Goal: Information Seeking & Learning: Learn about a topic

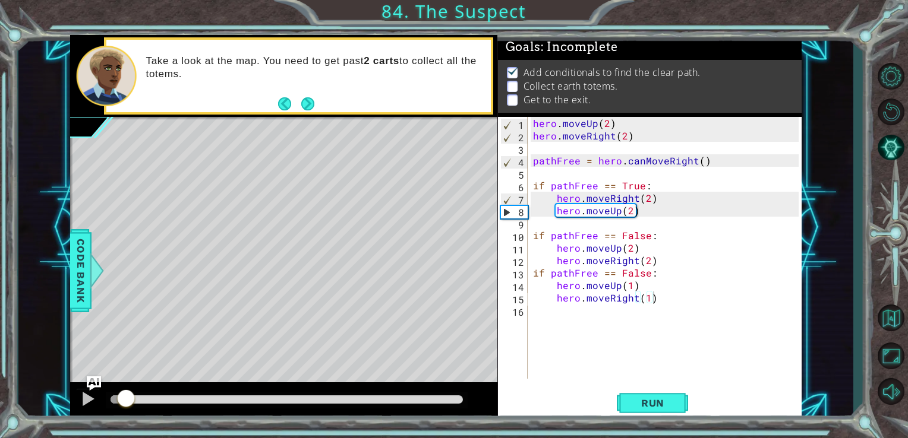
scroll to position [5, 0]
click at [658, 400] on span "Run" at bounding box center [652, 403] width 47 height 12
click at [444, 396] on div at bounding box center [287, 400] width 362 height 17
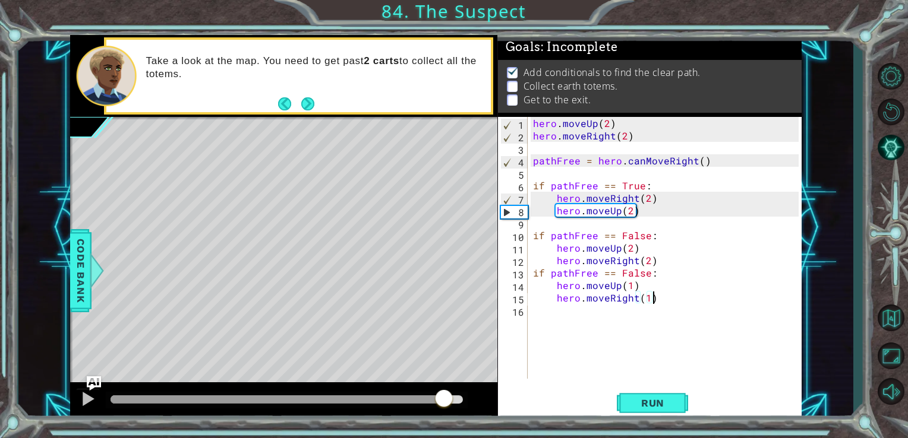
click at [444, 397] on div at bounding box center [286, 400] width 353 height 8
click at [902, 317] on button "Back to Map" at bounding box center [890, 318] width 34 height 34
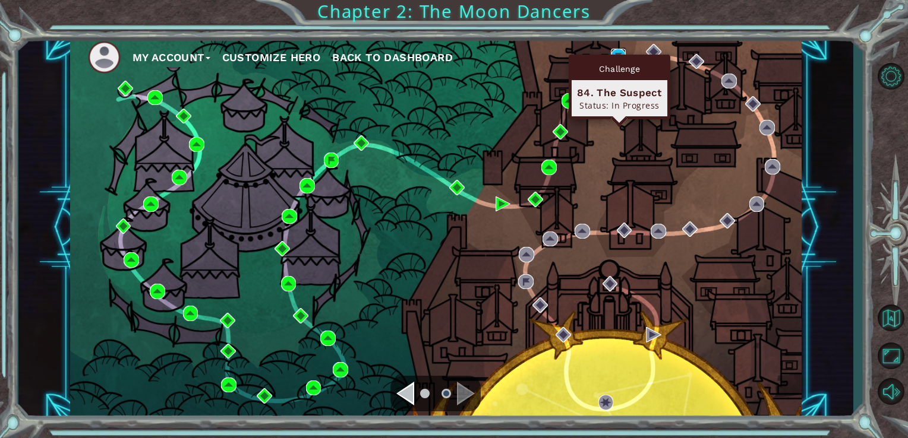
click at [620, 51] on img at bounding box center [618, 56] width 15 height 15
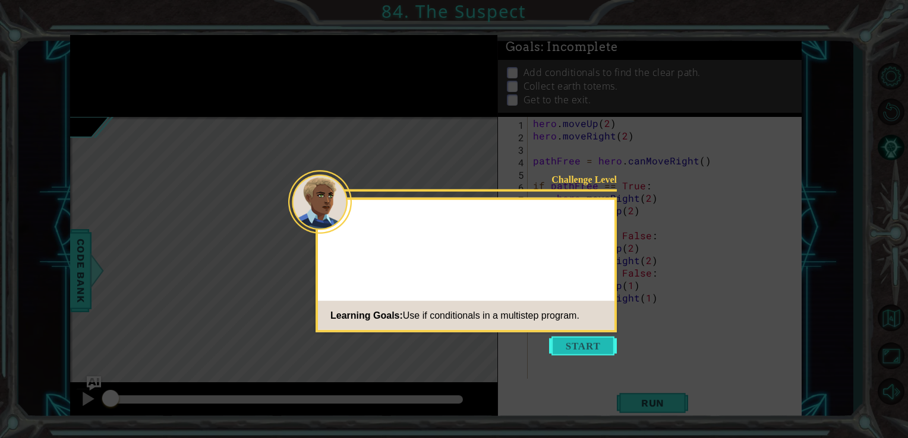
click at [588, 351] on button "Start" at bounding box center [583, 346] width 68 height 19
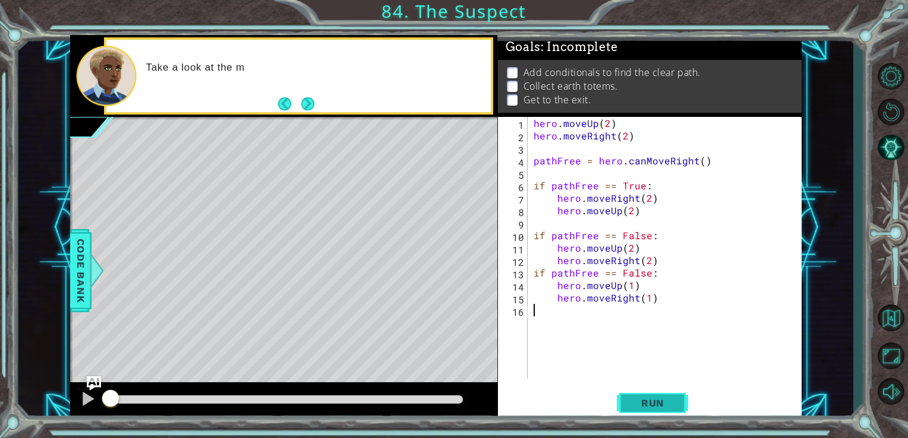
click at [647, 397] on button "Run" at bounding box center [652, 403] width 71 height 30
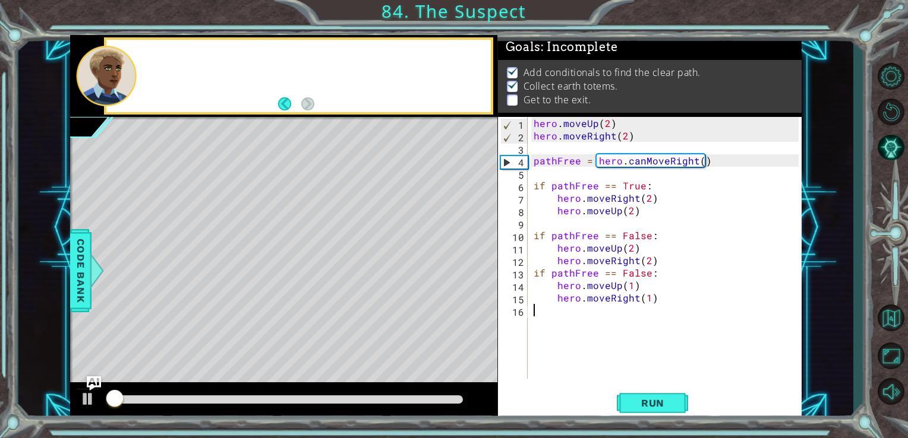
scroll to position [5, 0]
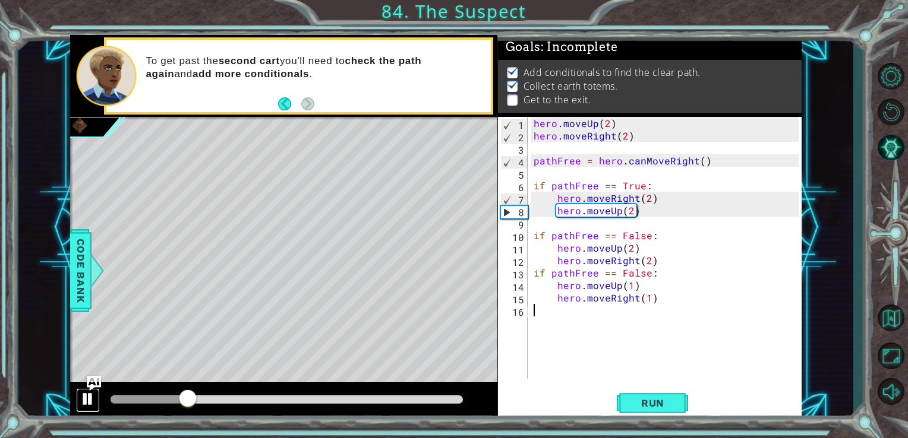
click at [79, 403] on button at bounding box center [88, 401] width 24 height 24
click at [669, 403] on span "Run" at bounding box center [652, 403] width 47 height 12
click at [648, 299] on div "hero . moveUp ( 2 ) hero . moveRight ( 2 ) pathFree = hero . canMoveRight ( ) i…" at bounding box center [668, 260] width 274 height 287
click at [631, 289] on div "hero . moveUp ( 2 ) hero . moveRight ( 2 ) pathFree = hero . canMoveRight ( ) i…" at bounding box center [668, 260] width 274 height 287
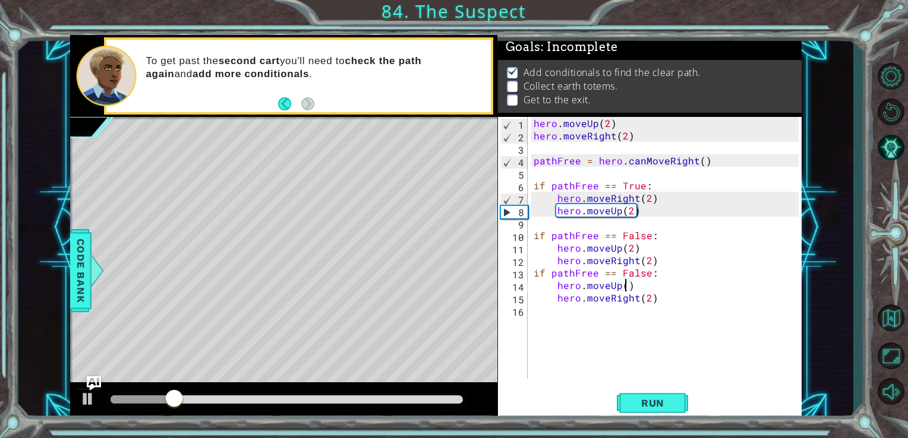
scroll to position [0, 5]
click at [650, 415] on button "Run" at bounding box center [652, 403] width 71 height 30
click at [648, 298] on div "hero . moveUp ( 2 ) hero . moveRight ( 2 ) pathFree = hero . canMoveRight ( ) i…" at bounding box center [668, 260] width 274 height 287
click at [629, 286] on div "hero . moveUp ( 2 ) hero . moveRight ( 2 ) pathFree = hero . canMoveRight ( ) i…" at bounding box center [668, 260] width 274 height 287
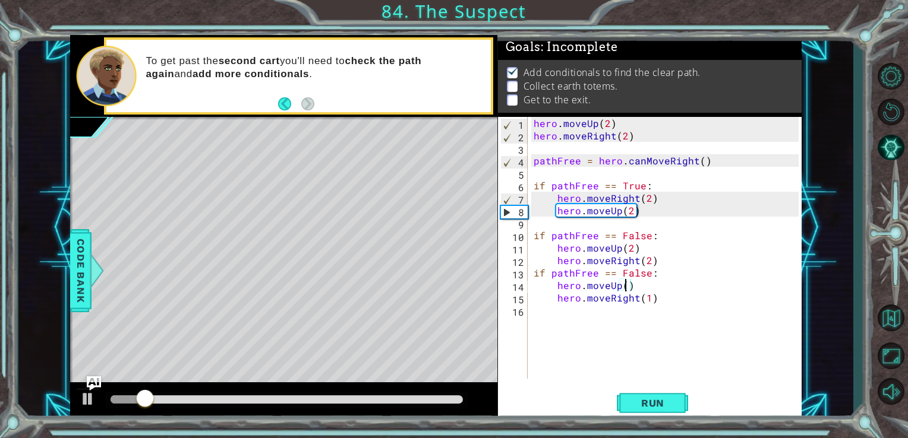
scroll to position [0, 5]
click at [669, 408] on span "Run" at bounding box center [652, 403] width 47 height 12
click at [649, 297] on div "hero . moveUp ( 2 ) hero . moveRight ( 2 ) pathFree = hero . canMoveRight ( ) i…" at bounding box center [668, 260] width 274 height 287
click at [659, 405] on span "Run" at bounding box center [652, 403] width 47 height 12
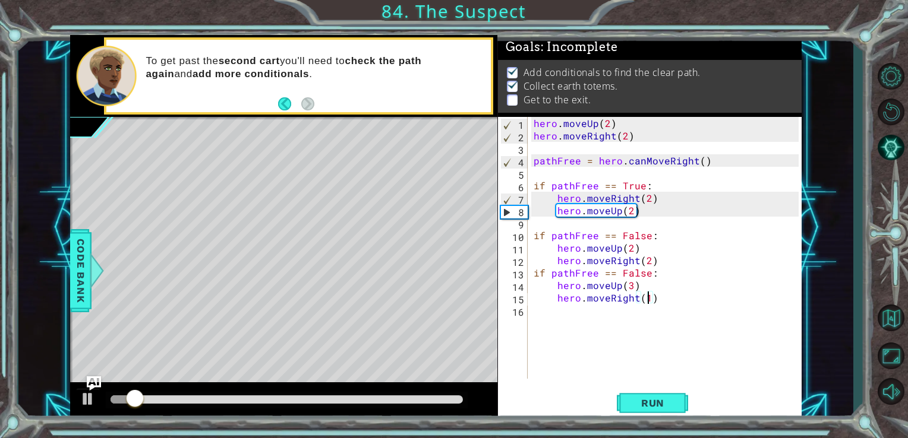
click at [633, 289] on div "hero . moveUp ( 2 ) hero . moveRight ( 2 ) pathFree = hero . canMoveRight ( ) i…" at bounding box center [668, 260] width 274 height 287
click at [649, 261] on div "hero . moveUp ( 2 ) hero . moveRight ( 2 ) pathFree = hero . canMoveRight ( ) i…" at bounding box center [668, 260] width 274 height 287
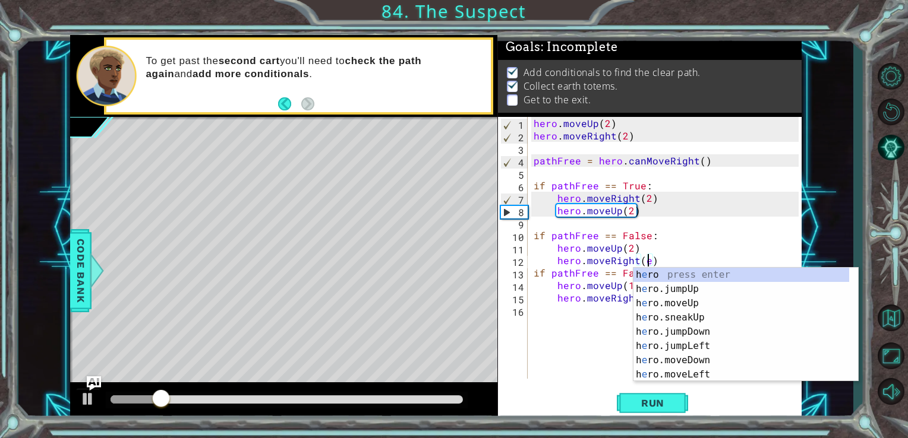
scroll to position [0, 7]
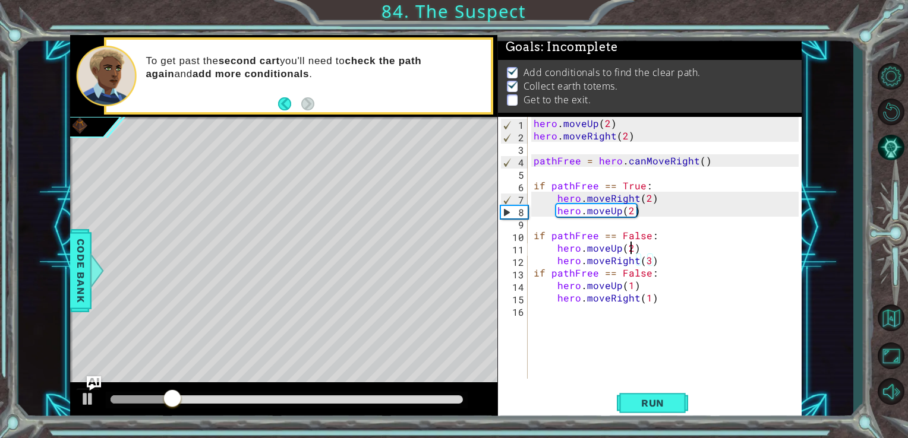
click at [630, 249] on div "hero . moveUp ( 2 ) hero . moveRight ( 2 ) pathFree = hero . canMoveRight ( ) i…" at bounding box center [668, 260] width 274 height 287
click at [653, 408] on span "Run" at bounding box center [652, 403] width 47 height 12
click at [648, 262] on div "hero . moveUp ( 2 ) hero . moveRight ( 2 ) pathFree = hero . canMoveRight ( ) i…" at bounding box center [668, 260] width 274 height 287
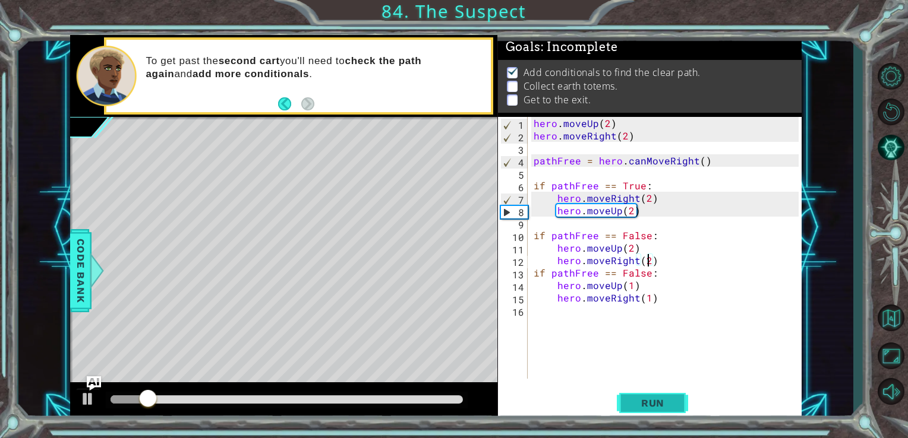
click at [674, 401] on span "Run" at bounding box center [652, 403] width 47 height 12
click at [632, 286] on div "hero . moveUp ( 2 ) hero . moveRight ( 2 ) pathFree = hero . canMoveRight ( ) i…" at bounding box center [668, 260] width 274 height 287
click at [648, 302] on div "hero . moveUp ( 2 ) hero . moveRight ( 2 ) pathFree = hero . canMoveRight ( ) i…" at bounding box center [668, 260] width 274 height 287
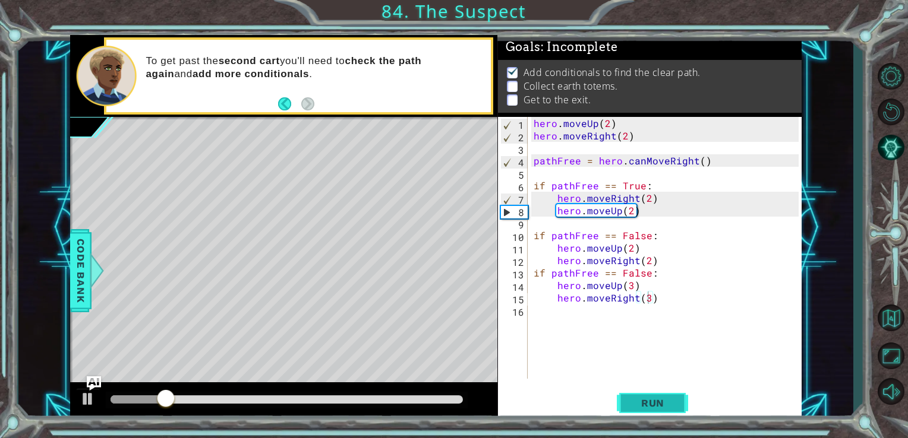
click at [664, 401] on span "Run" at bounding box center [652, 403] width 47 height 12
click at [633, 284] on div "hero . moveUp ( 2 ) hero . moveRight ( 2 ) pathFree = hero . canMoveRight ( ) i…" at bounding box center [668, 260] width 274 height 287
click at [629, 283] on div "hero . moveUp ( 2 ) hero . moveRight ( 2 ) pathFree = hero . canMoveRight ( ) i…" at bounding box center [668, 260] width 274 height 287
type textarea "hero.moveUp(1)"
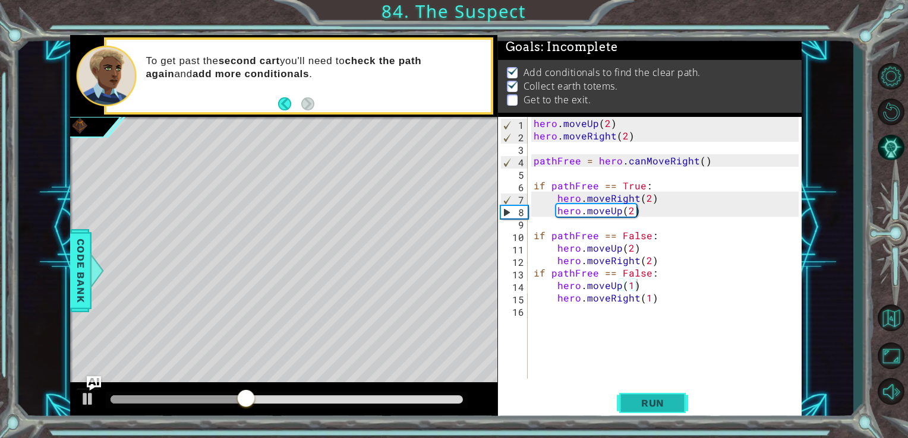
click at [654, 394] on button "Run" at bounding box center [652, 403] width 71 height 30
click at [542, 310] on div "hero . moveUp ( 2 ) hero . moveRight ( 2 ) pathFree = hero . canMoveRight ( ) i…" at bounding box center [668, 260] width 274 height 287
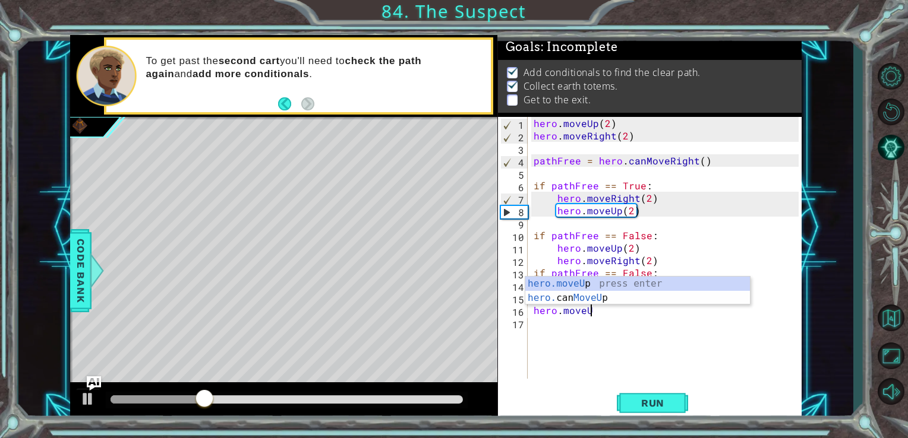
scroll to position [0, 3]
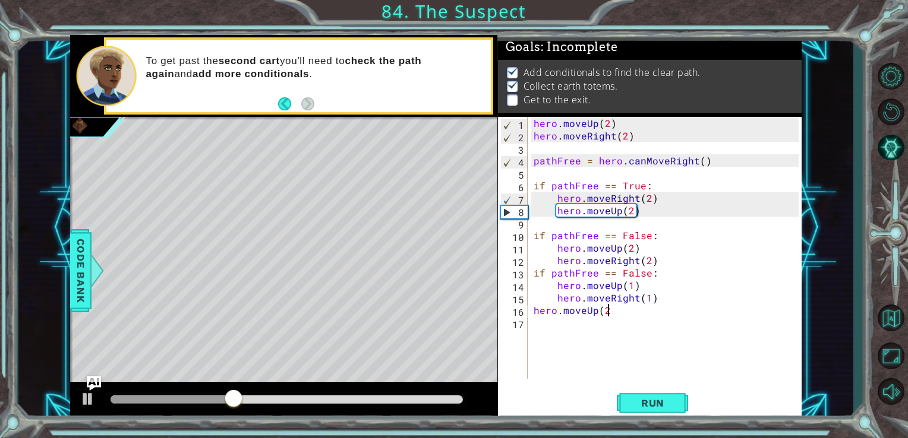
type textarea "hero.moveUp(2)"
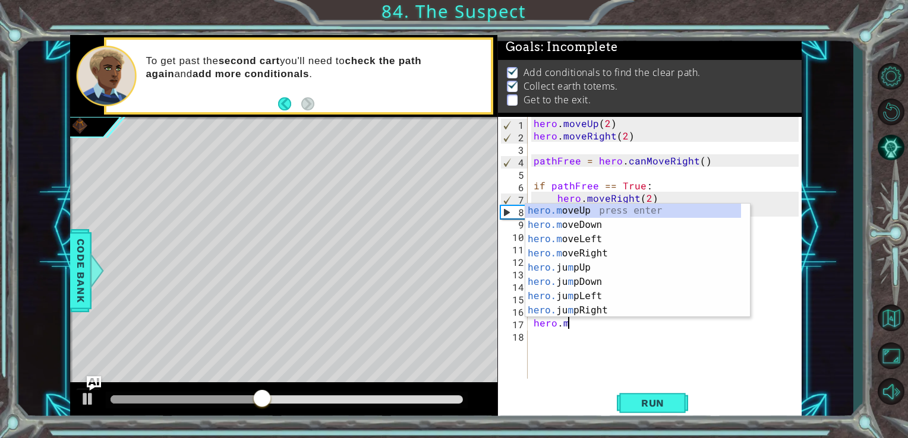
scroll to position [0, 2]
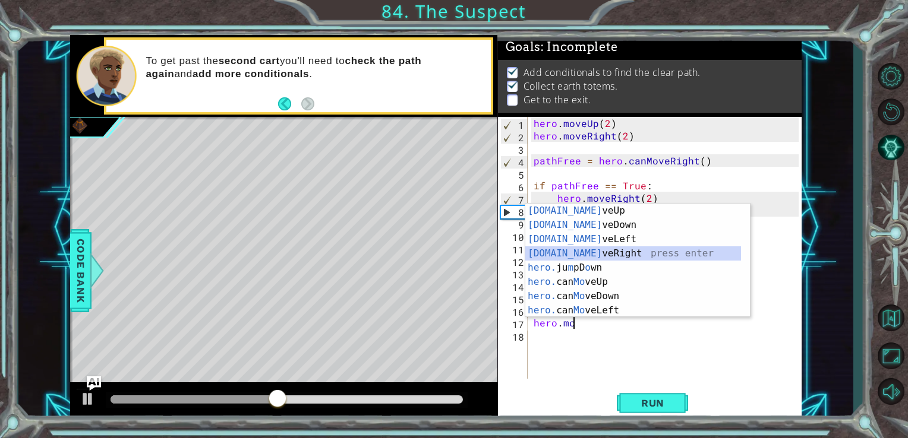
click at [568, 258] on div "[DOMAIN_NAME] veUp press enter [DOMAIN_NAME] veDown press enter [DOMAIN_NAME] v…" at bounding box center [633, 275] width 216 height 143
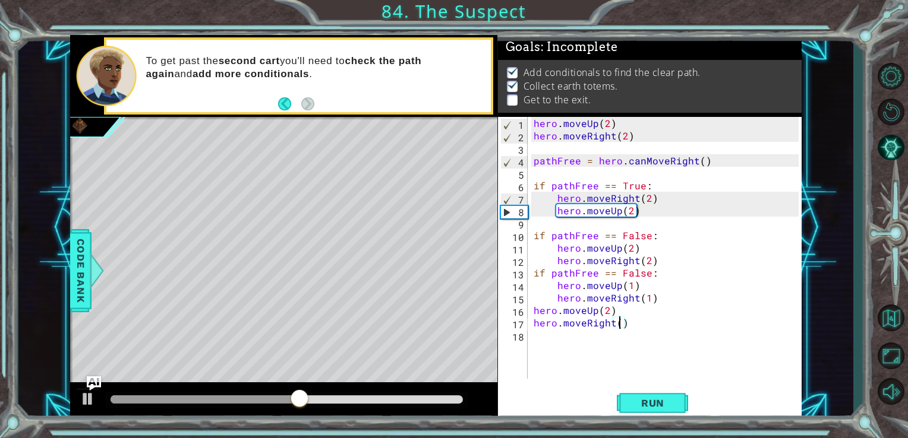
type textarea "hero.moveRight(3)"
click at [537, 334] on div "hero . moveUp ( 2 ) hero . moveRight ( 2 ) pathFree = hero . canMoveRight ( ) i…" at bounding box center [668, 260] width 274 height 287
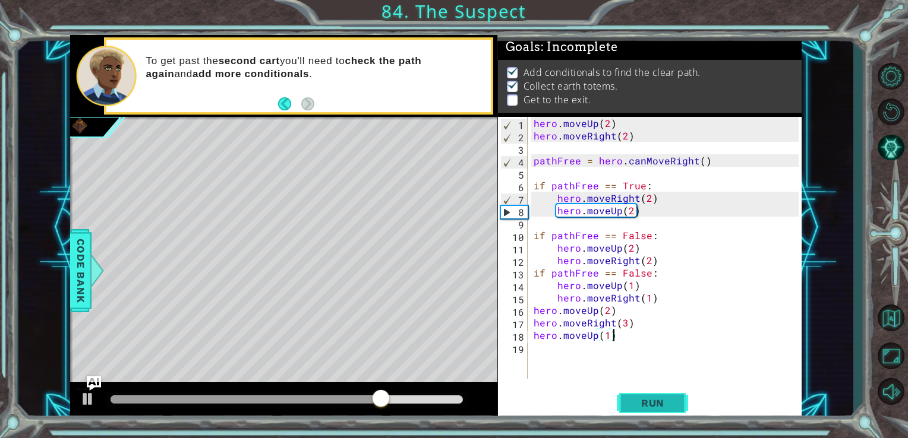
click at [685, 410] on button "Run" at bounding box center [652, 403] width 71 height 30
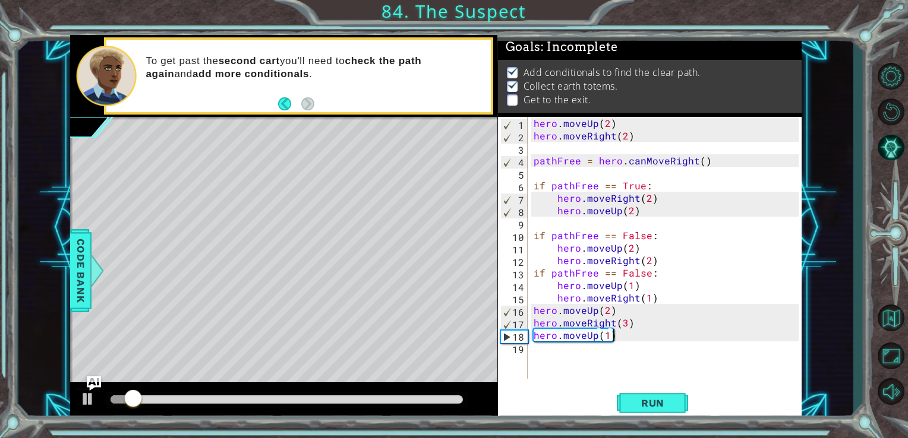
click at [413, 405] on div at bounding box center [287, 400] width 362 height 17
click at [435, 397] on div at bounding box center [286, 400] width 353 height 8
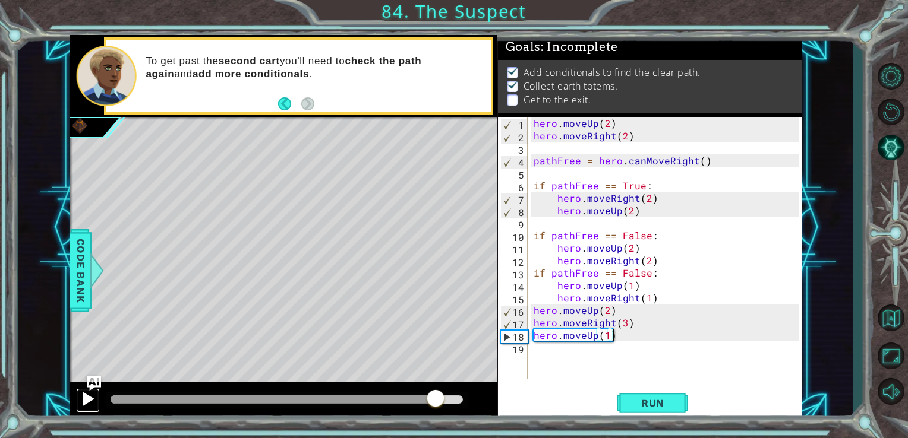
click at [83, 403] on div at bounding box center [87, 398] width 15 height 15
click at [532, 311] on div "hero . moveUp ( 2 ) hero . moveRight ( 2 ) pathFree = hero . canMoveRight ( ) i…" at bounding box center [668, 260] width 274 height 287
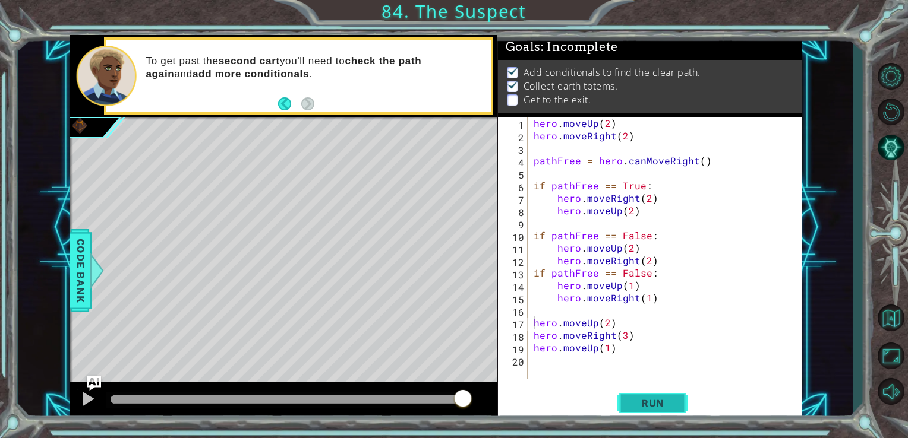
click at [656, 402] on span "Run" at bounding box center [652, 403] width 47 height 12
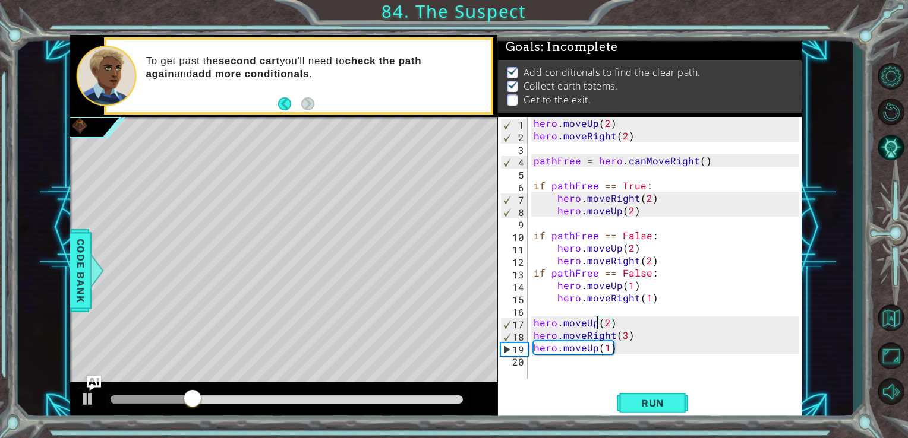
click at [596, 324] on div "hero . moveUp ( 2 ) hero . moveRight ( 2 ) pathFree = hero . canMoveRight ( ) i…" at bounding box center [668, 260] width 274 height 287
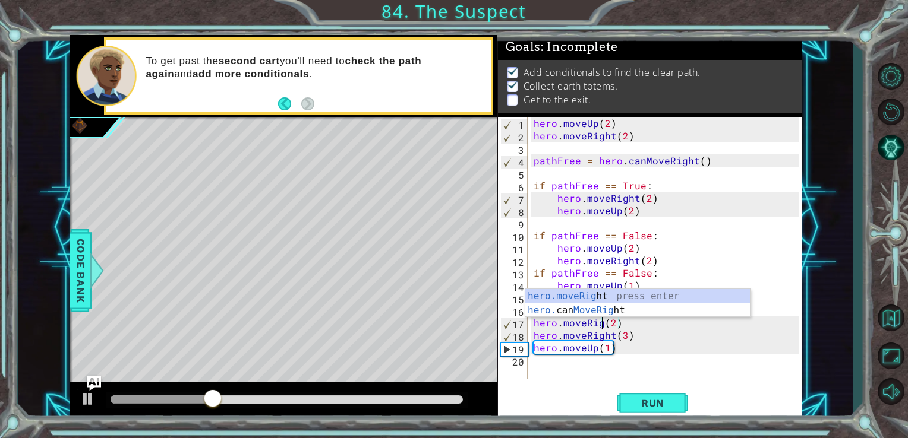
scroll to position [0, 5]
click at [612, 340] on div "hero . moveUp ( 2 ) hero . moveRight ( 2 ) pathFree = hero . canMoveRight ( ) i…" at bounding box center [668, 260] width 274 height 287
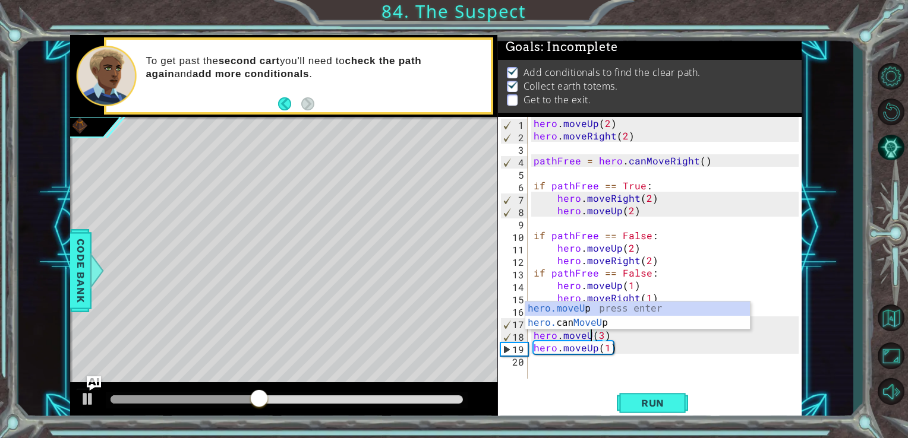
type textarea "hero.moveUp(3)"
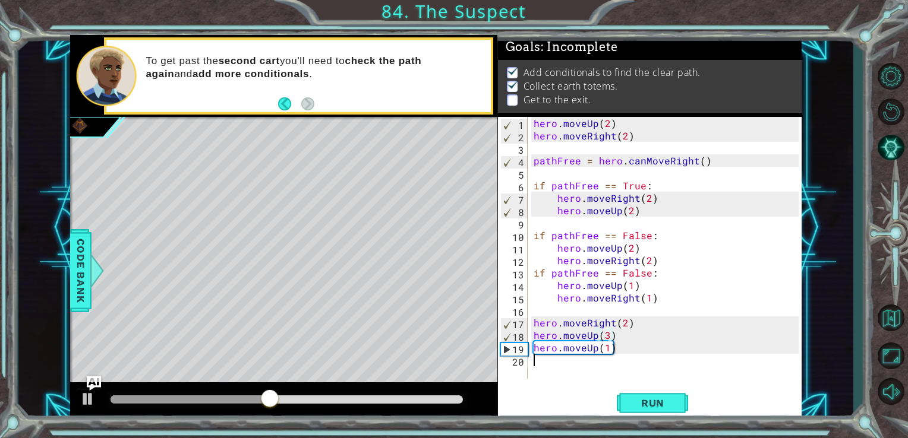
click at [642, 378] on div "hero . moveUp ( 2 ) hero . moveRight ( 2 ) pathFree = hero . canMoveRight ( ) i…" at bounding box center [668, 260] width 274 height 287
click at [609, 339] on div "hero . moveUp ( 2 ) hero . moveRight ( 2 ) pathFree = hero . canMoveRight ( ) i…" at bounding box center [668, 260] width 274 height 287
click at [607, 349] on div "hero . moveUp ( 2 ) hero . moveRight ( 2 ) pathFree = hero . canMoveRight ( ) i…" at bounding box center [668, 260] width 274 height 287
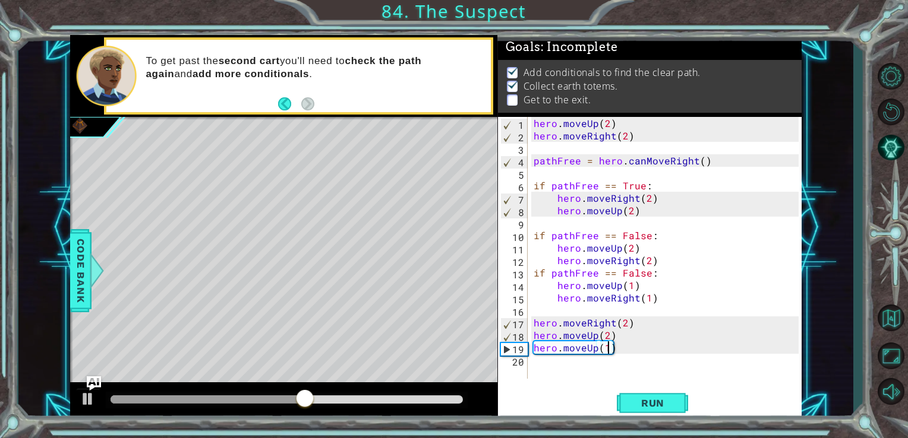
click at [594, 350] on div "hero . moveUp ( 2 ) hero . moveRight ( 2 ) pathFree = hero . canMoveRight ( ) i…" at bounding box center [668, 260] width 274 height 287
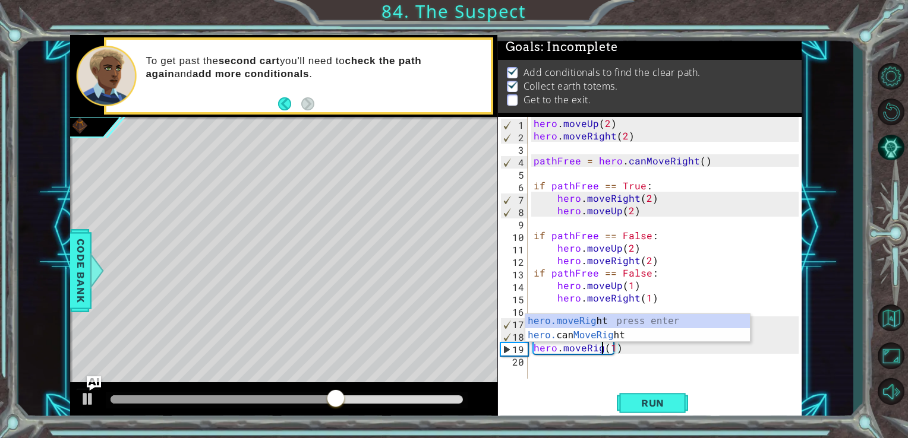
scroll to position [0, 5]
type textarea "hero.moveRight(1)"
click at [539, 361] on div "hero . moveUp ( 2 ) hero . moveRight ( 2 ) pathFree = hero . canMoveRight ( ) i…" at bounding box center [668, 260] width 274 height 287
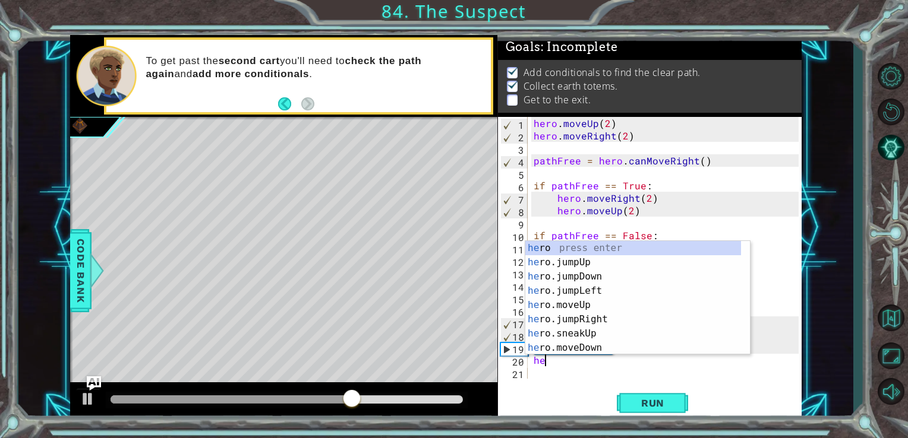
scroll to position [0, 0]
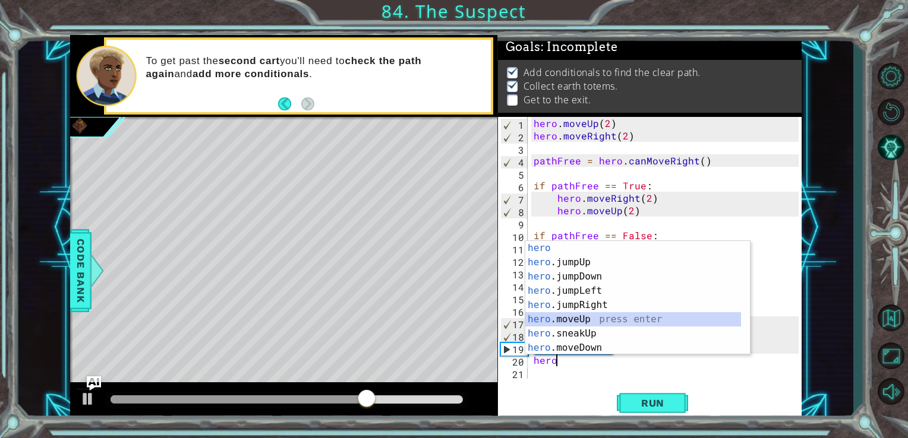
click at [552, 320] on div "hero press enter hero .jumpUp press enter hero .jumpDown press enter hero .jump…" at bounding box center [633, 312] width 216 height 143
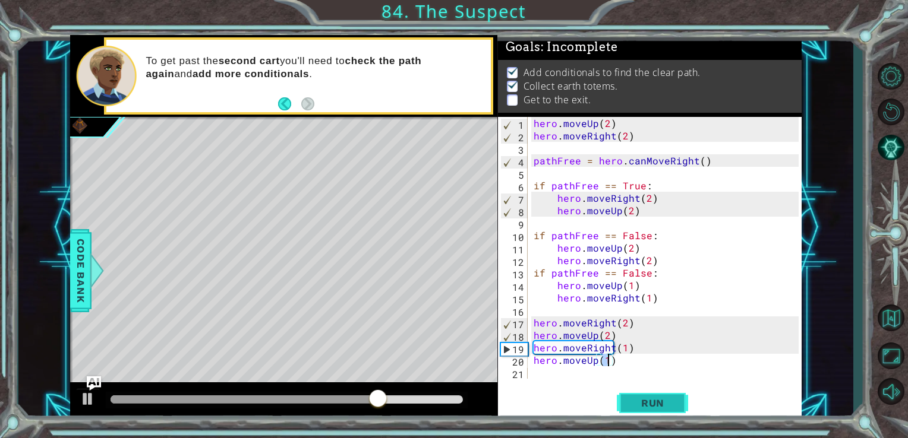
type textarea "hero.moveUp(1)"
click at [642, 393] on button "Run" at bounding box center [652, 403] width 71 height 30
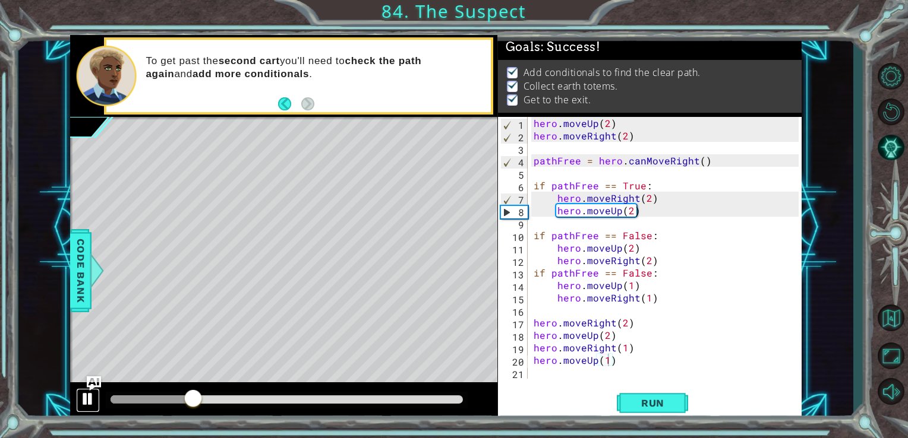
click at [91, 399] on div at bounding box center [87, 398] width 15 height 15
click at [645, 405] on span "Run" at bounding box center [652, 403] width 47 height 12
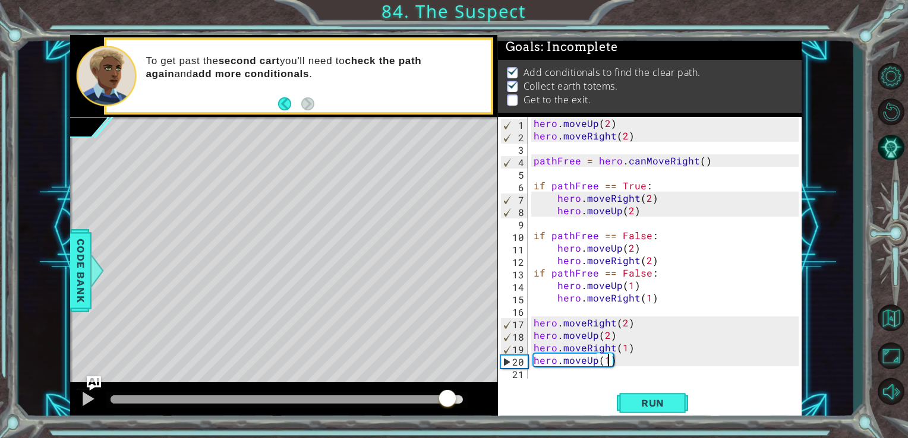
click at [447, 402] on div at bounding box center [286, 400] width 353 height 8
click at [81, 402] on div at bounding box center [87, 398] width 15 height 15
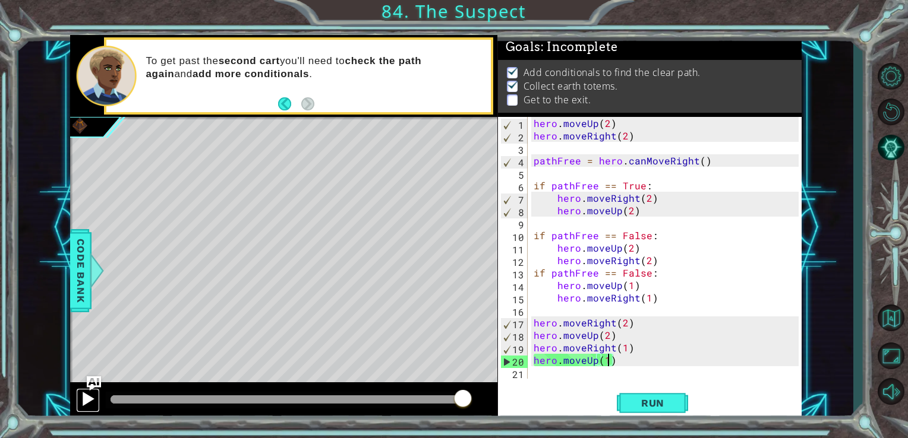
click at [93, 395] on div at bounding box center [87, 398] width 15 height 15
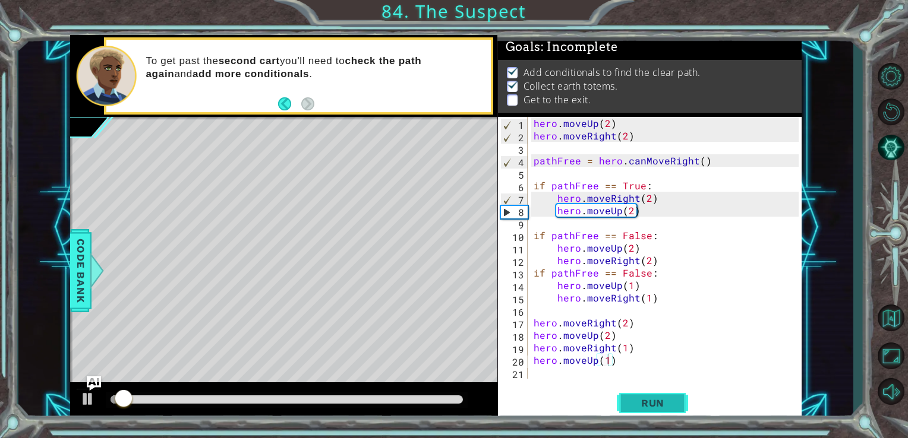
click at [649, 408] on span "Run" at bounding box center [652, 403] width 47 height 12
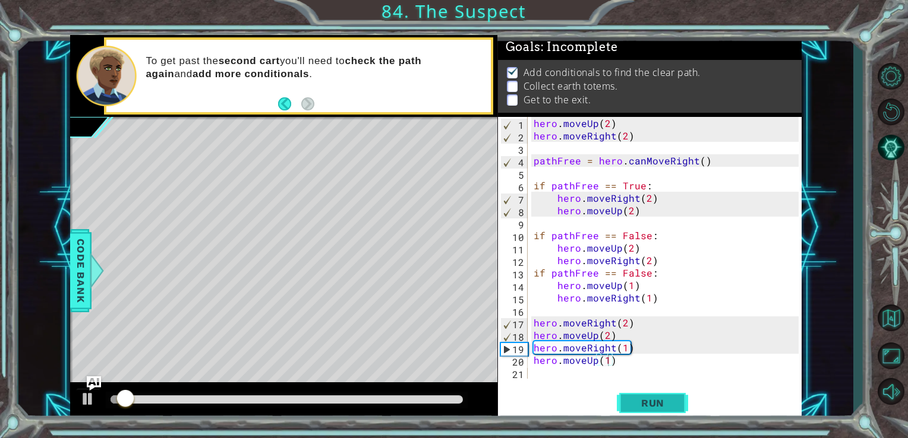
click at [649, 408] on span "Run" at bounding box center [652, 403] width 47 height 12
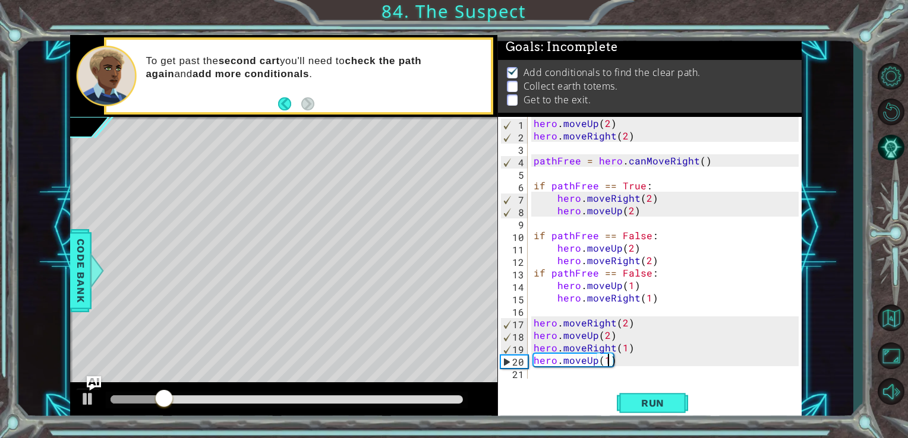
click at [618, 364] on div "hero . moveUp ( 2 ) hero . moveRight ( 2 ) pathFree = hero . canMoveRight ( ) i…" at bounding box center [668, 260] width 274 height 287
click at [639, 398] on span "Run" at bounding box center [652, 403] width 47 height 12
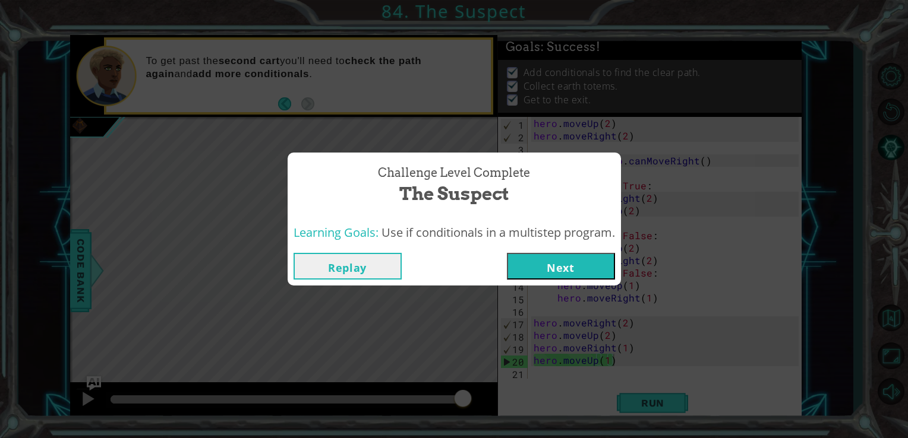
click at [595, 264] on button "Next" at bounding box center [561, 266] width 108 height 27
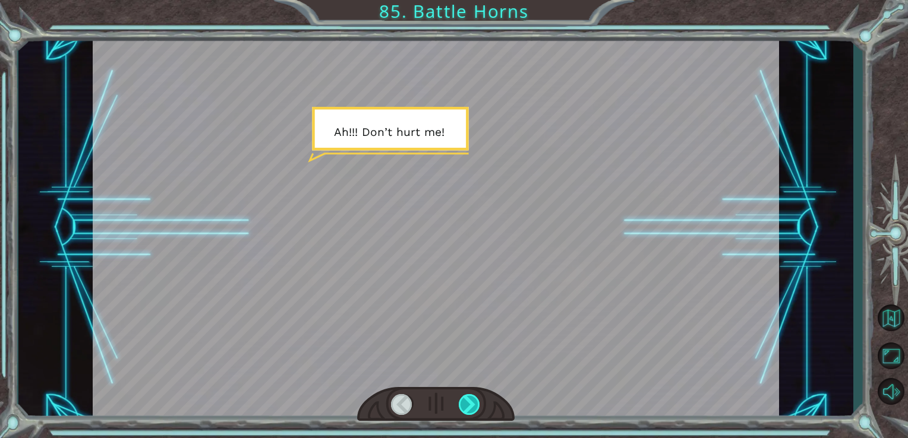
click at [465, 402] on div at bounding box center [470, 404] width 22 height 21
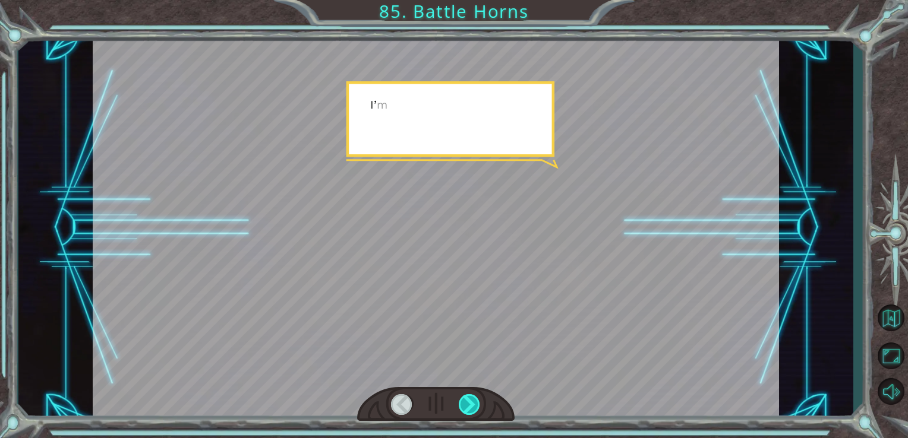
click at [465, 402] on div at bounding box center [470, 404] width 22 height 21
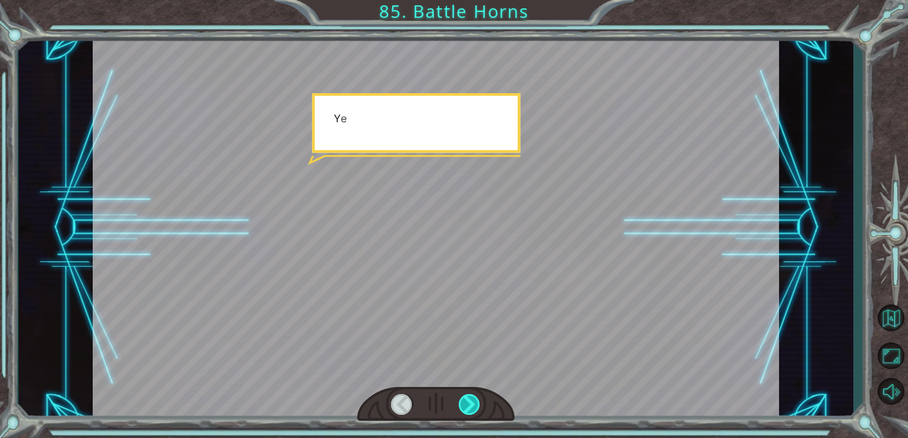
click at [465, 402] on div at bounding box center [470, 404] width 22 height 21
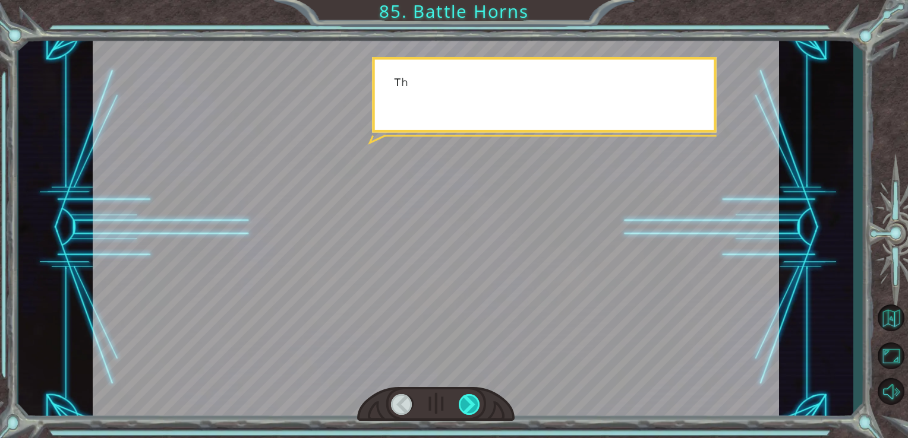
click at [465, 402] on div at bounding box center [470, 404] width 22 height 21
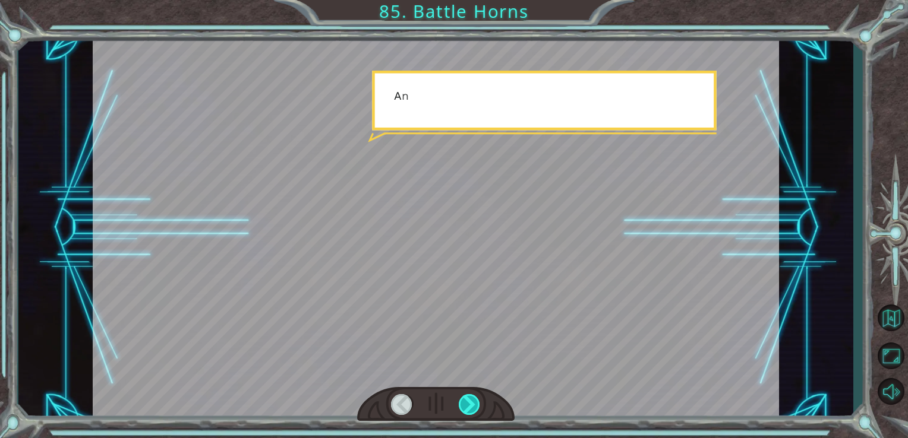
click at [465, 402] on div at bounding box center [470, 404] width 22 height 21
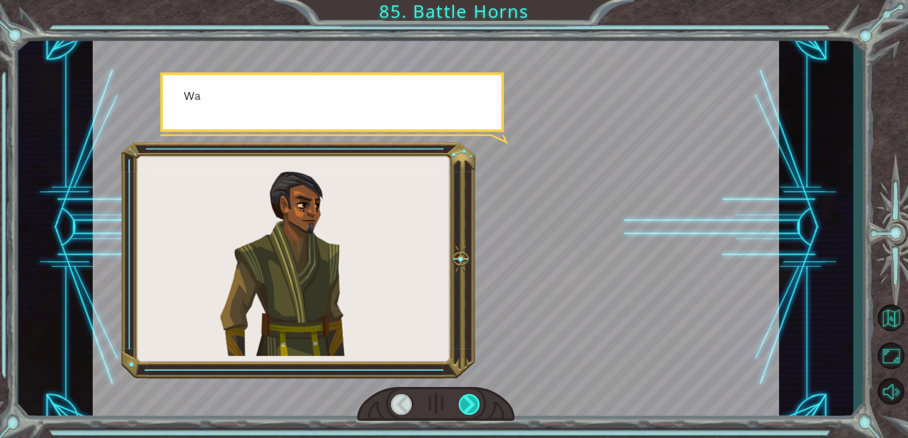
click at [465, 402] on div at bounding box center [470, 404] width 22 height 21
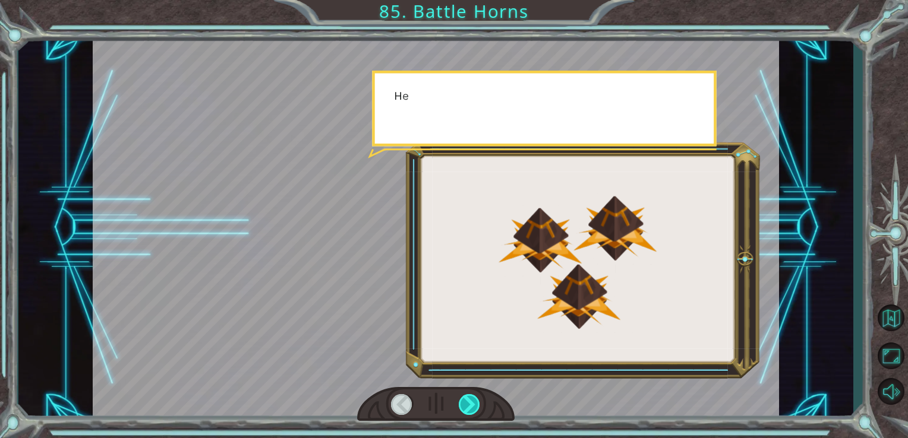
click at [465, 402] on div at bounding box center [470, 404] width 22 height 21
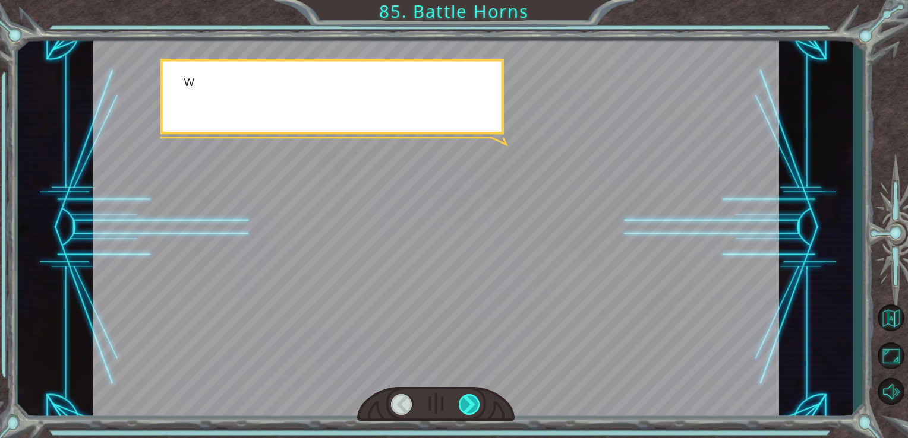
click at [465, 402] on div at bounding box center [470, 404] width 22 height 21
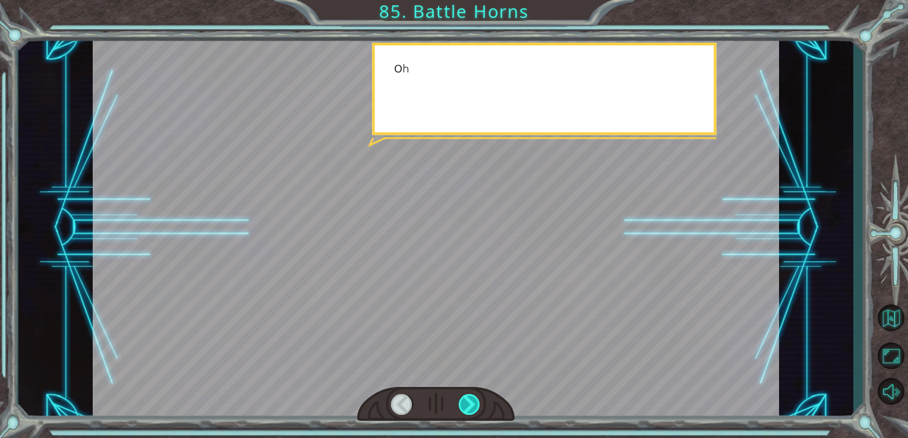
click at [465, 402] on div at bounding box center [470, 404] width 22 height 21
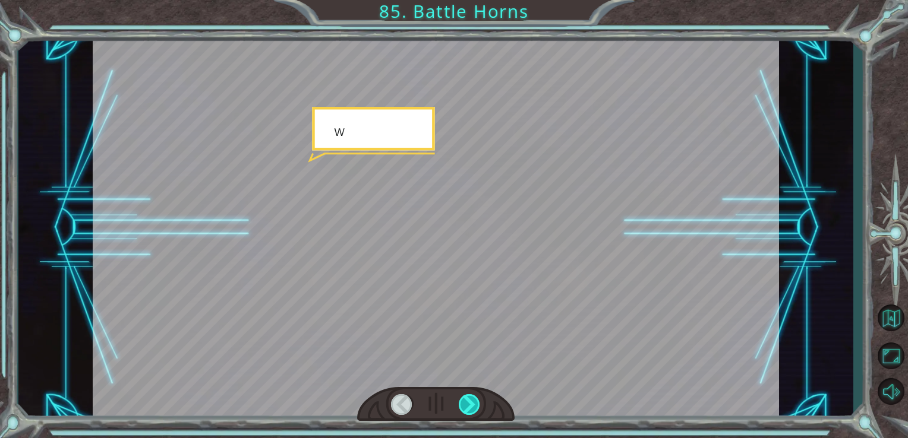
click at [465, 402] on div at bounding box center [470, 404] width 22 height 21
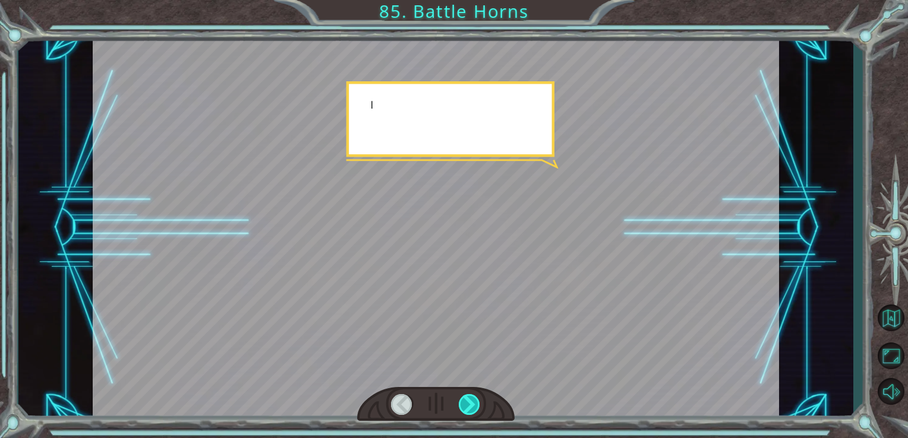
click at [465, 402] on div at bounding box center [470, 404] width 22 height 21
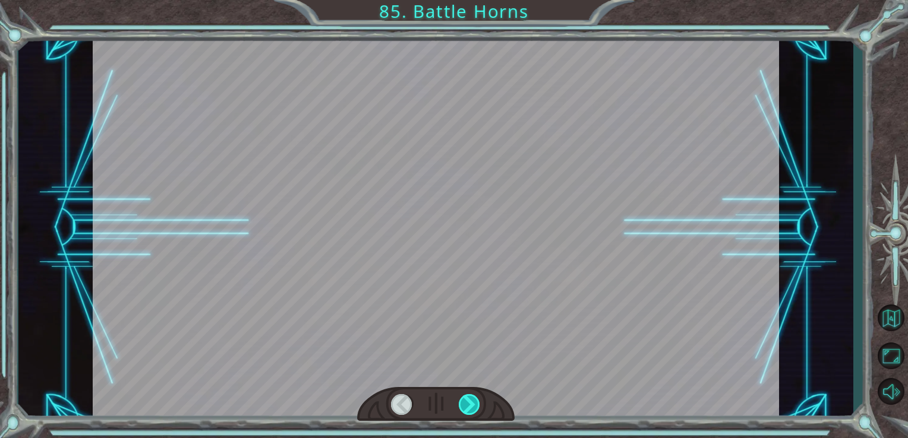
click at [465, 402] on div at bounding box center [470, 404] width 22 height 21
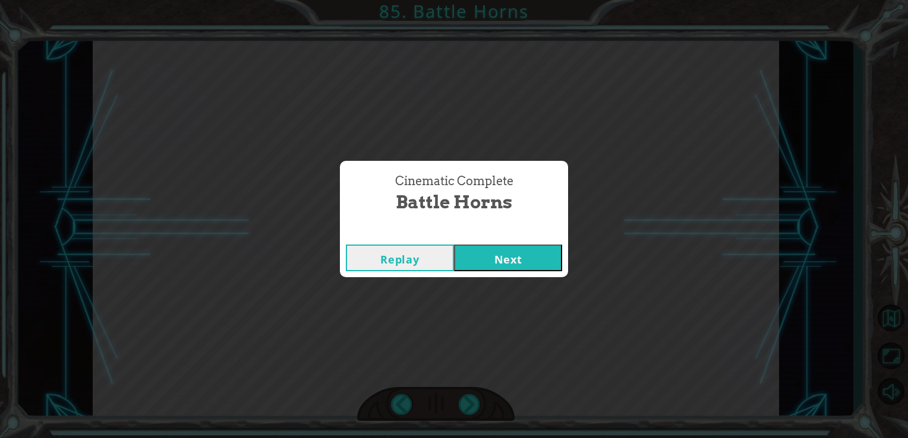
click at [494, 278] on div "Cinematic Complete Battle Horns Replay Next" at bounding box center [454, 219] width 908 height 438
click at [491, 263] on button "Next" at bounding box center [508, 258] width 108 height 27
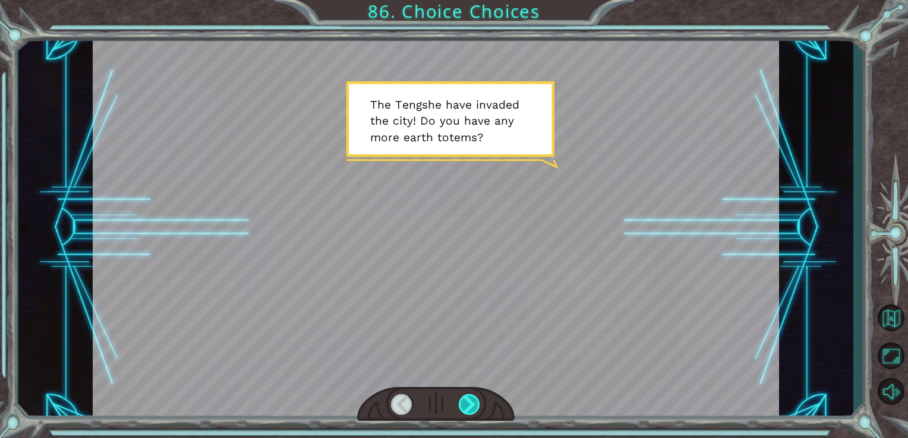
click at [472, 396] on div at bounding box center [470, 404] width 22 height 21
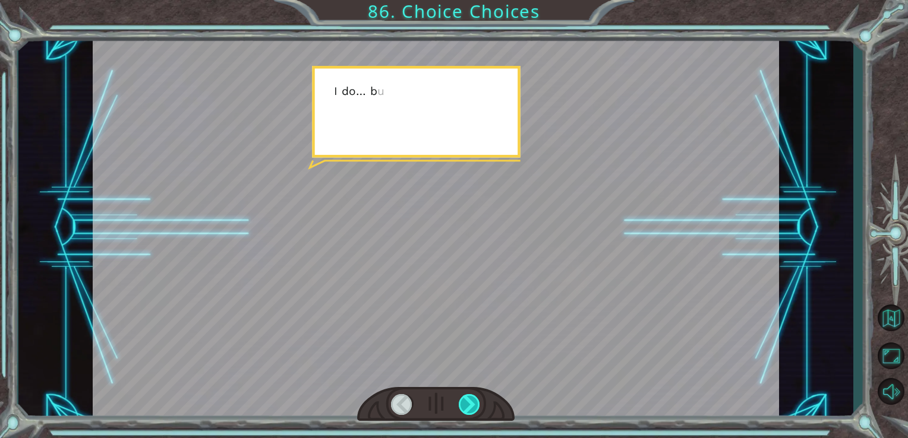
click at [472, 396] on div at bounding box center [470, 404] width 22 height 21
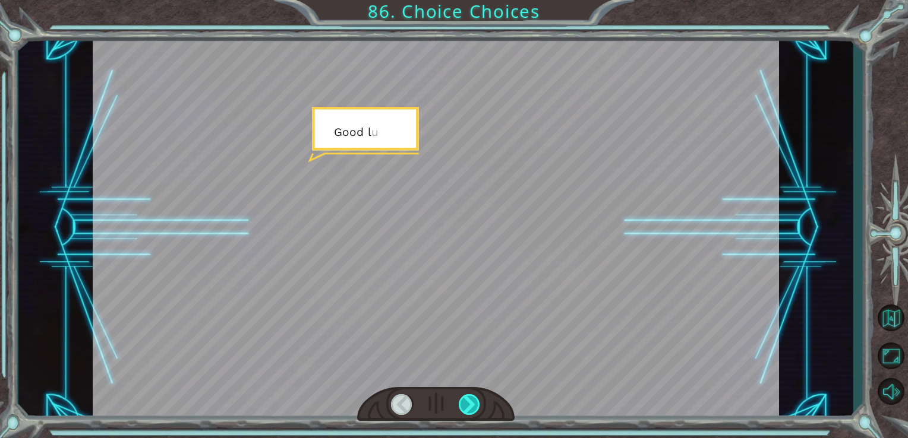
click at [472, 396] on div at bounding box center [470, 404] width 22 height 21
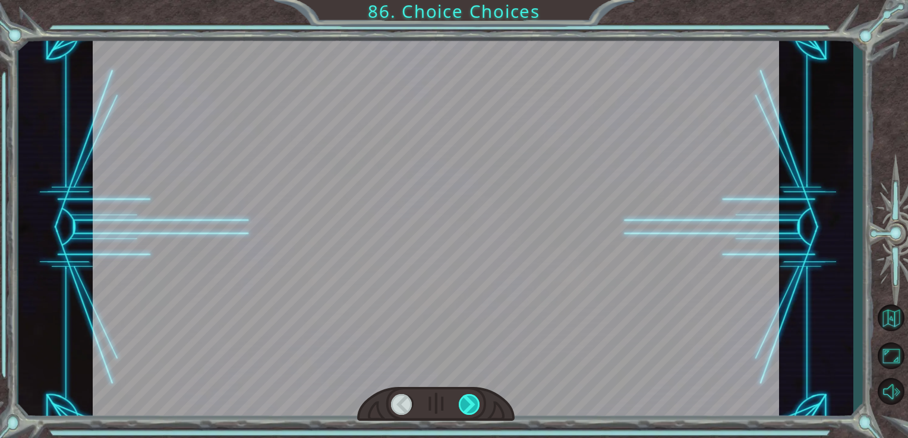
click at [472, 396] on div at bounding box center [470, 404] width 22 height 21
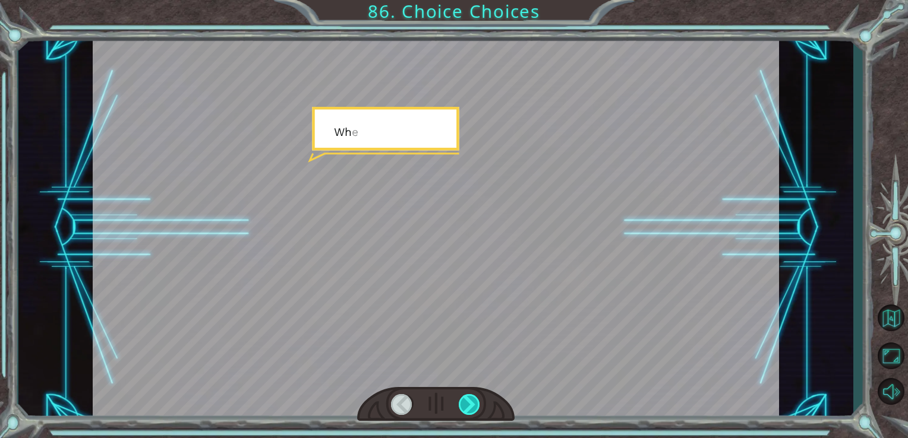
click at [472, 396] on div at bounding box center [470, 404] width 22 height 21
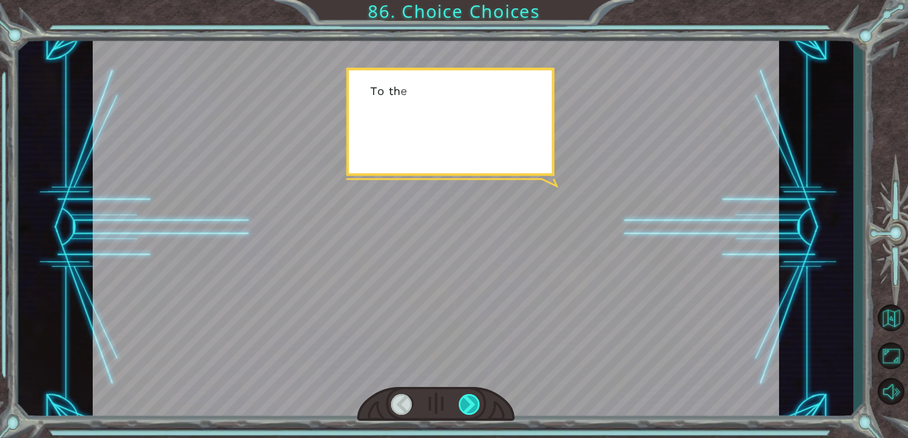
click at [472, 396] on div at bounding box center [470, 404] width 22 height 21
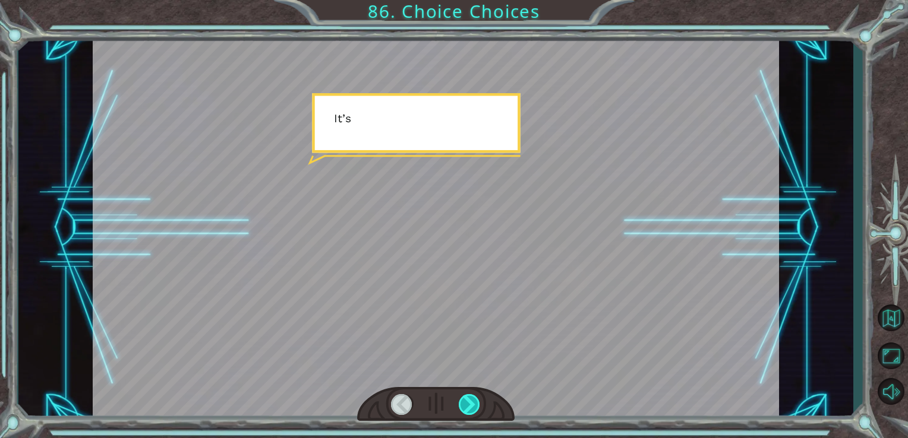
click at [472, 396] on div at bounding box center [470, 404] width 22 height 21
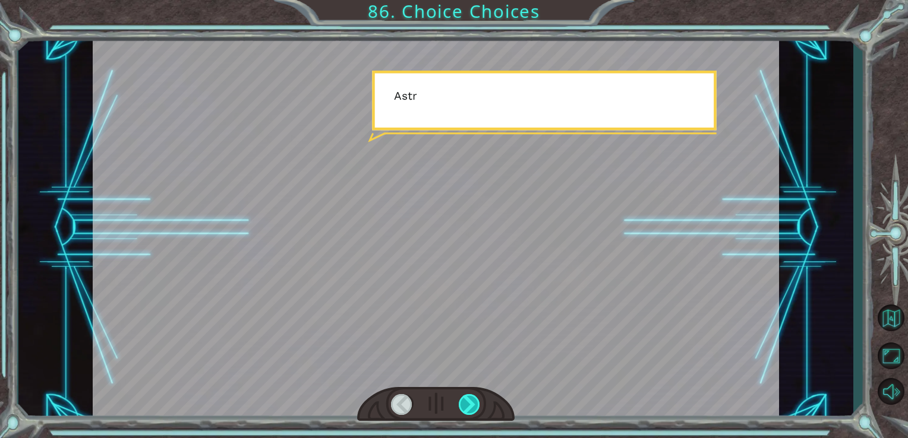
click at [472, 396] on div at bounding box center [470, 404] width 22 height 21
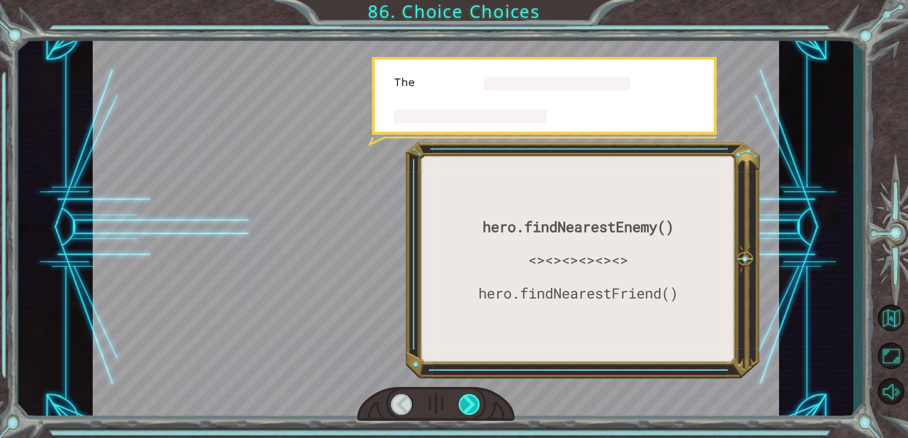
click at [472, 396] on div at bounding box center [470, 404] width 22 height 21
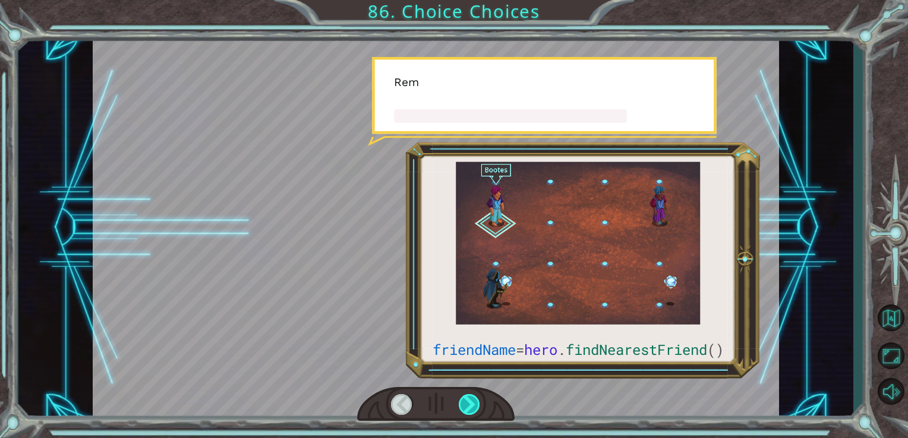
click at [472, 396] on div at bounding box center [470, 404] width 22 height 21
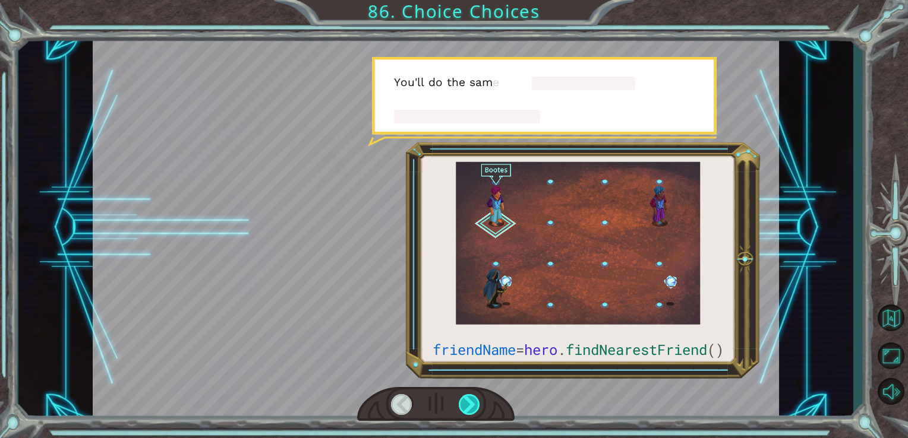
click at [472, 396] on div at bounding box center [470, 404] width 22 height 21
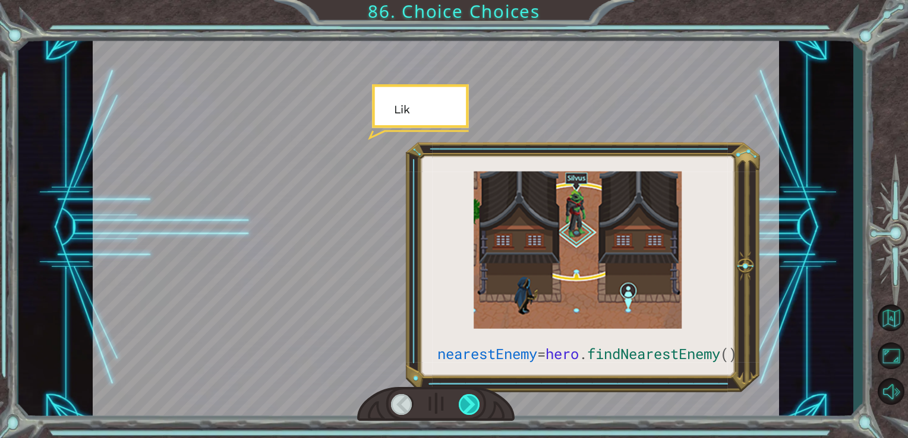
click at [472, 396] on div at bounding box center [470, 404] width 22 height 21
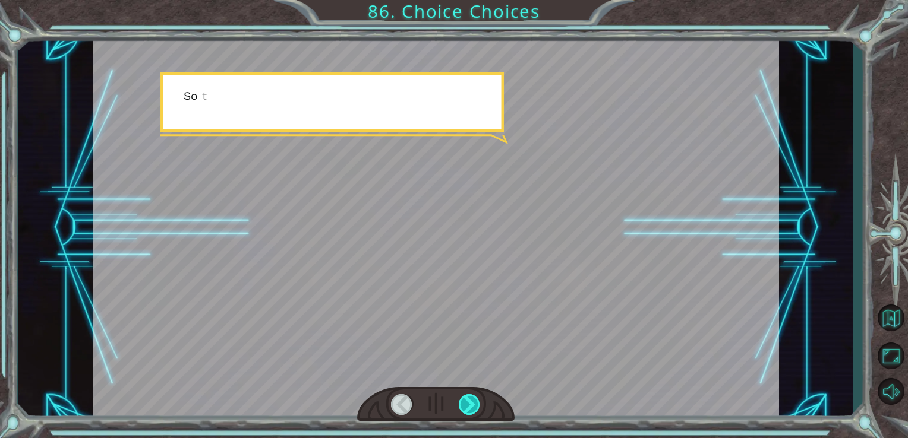
click at [472, 396] on div at bounding box center [470, 404] width 22 height 21
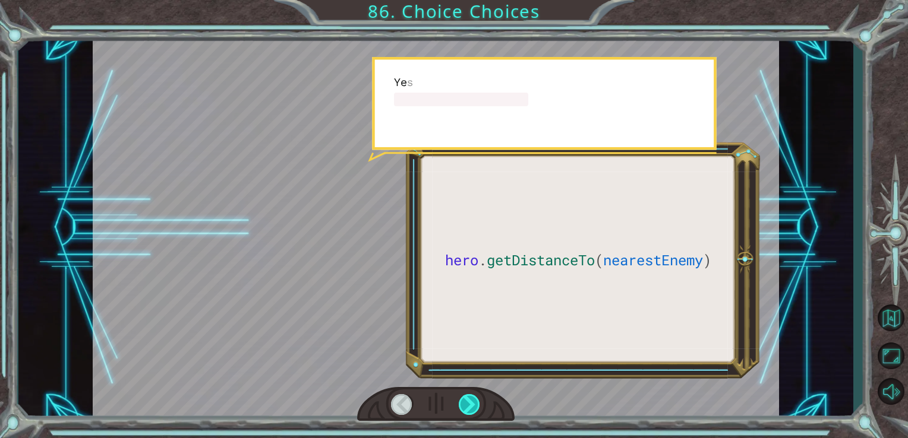
click at [472, 396] on div at bounding box center [470, 404] width 22 height 21
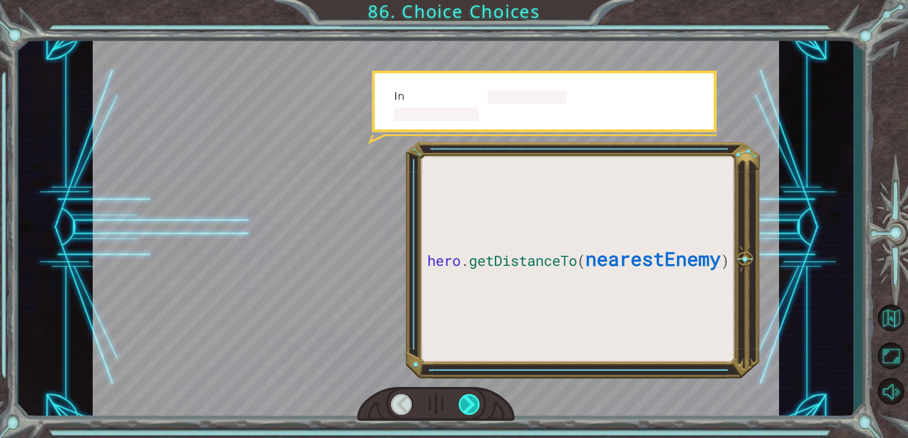
click at [472, 396] on div at bounding box center [470, 404] width 22 height 21
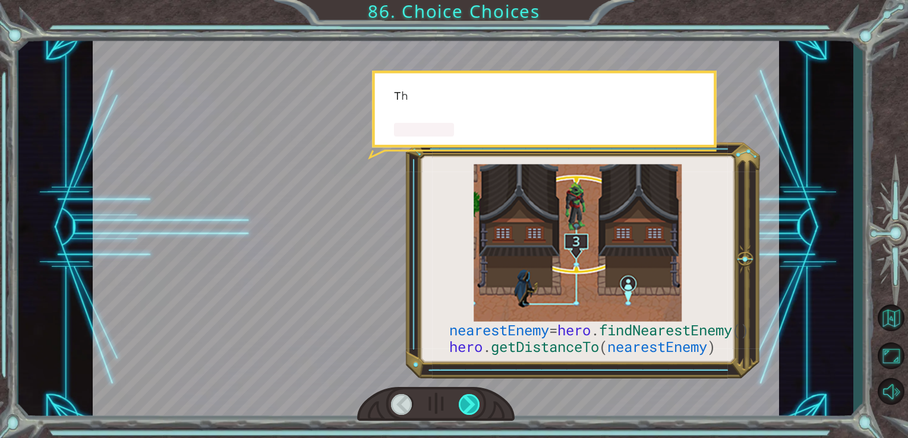
click at [472, 396] on div at bounding box center [470, 404] width 22 height 21
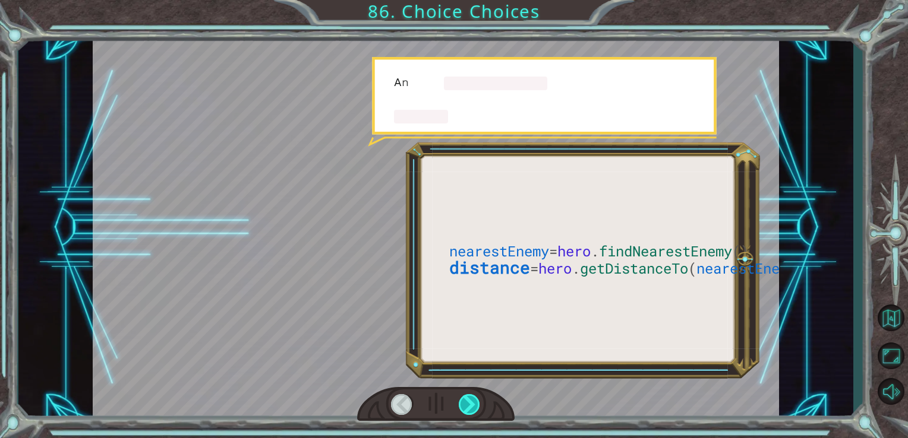
click at [472, 396] on div at bounding box center [470, 404] width 22 height 21
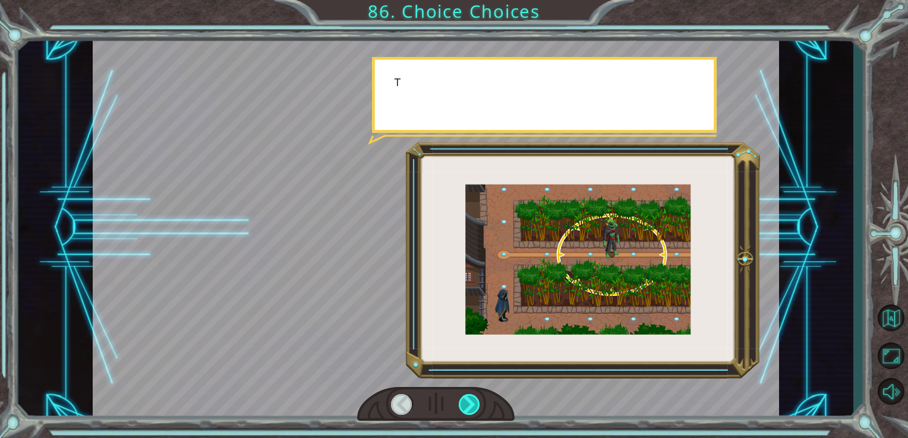
click at [472, 396] on div at bounding box center [470, 404] width 22 height 21
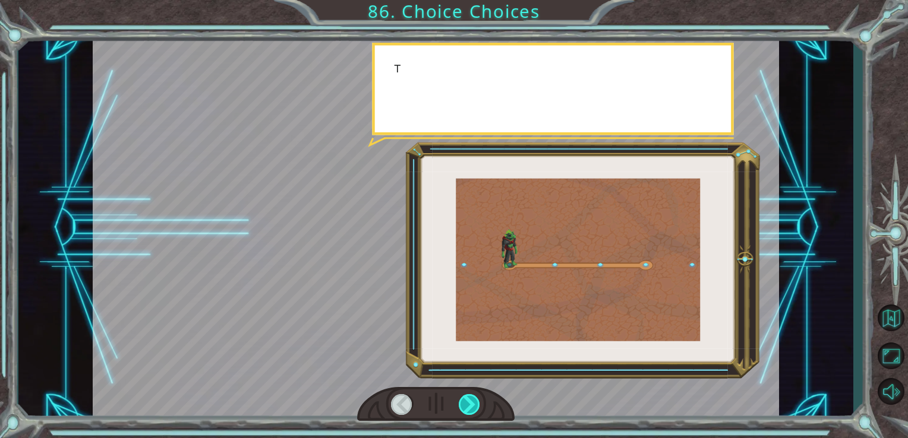
click at [472, 396] on div at bounding box center [470, 404] width 22 height 21
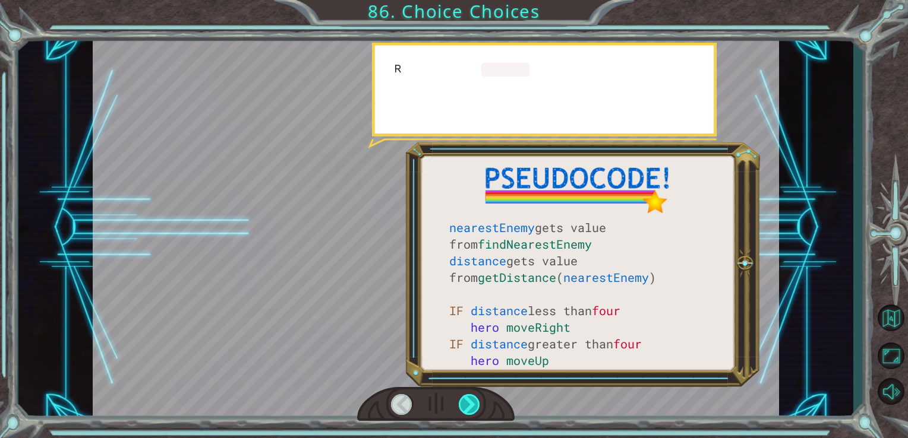
click at [472, 396] on div at bounding box center [470, 404] width 22 height 21
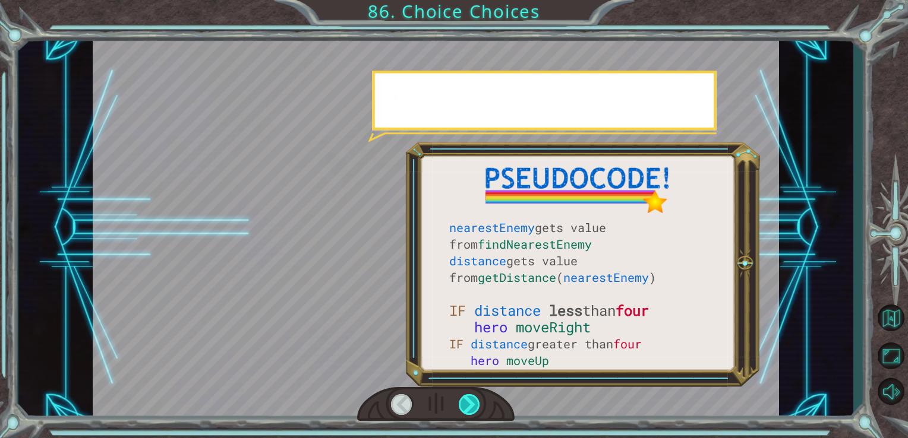
click at [472, 396] on div at bounding box center [470, 404] width 22 height 21
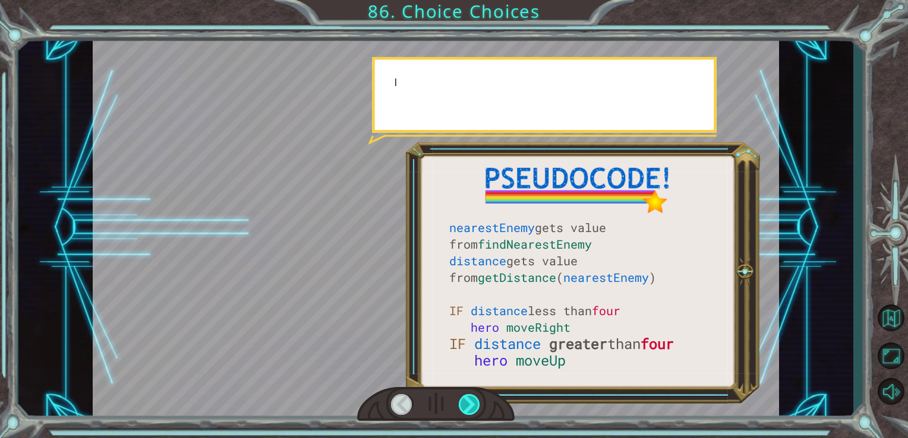
click at [472, 396] on div at bounding box center [470, 404] width 22 height 21
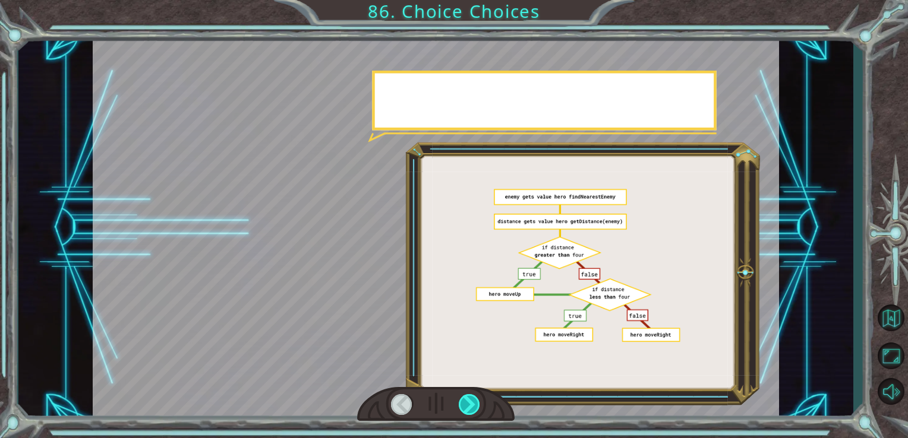
click at [472, 396] on div at bounding box center [470, 404] width 22 height 21
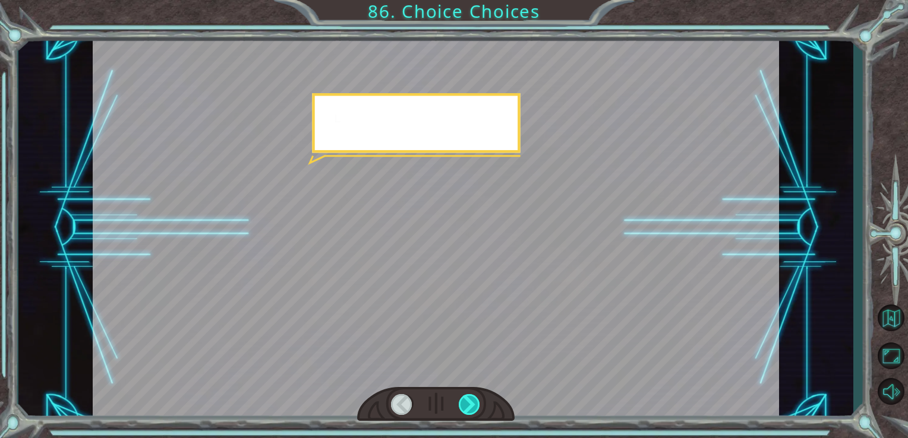
click at [472, 396] on div at bounding box center [470, 404] width 22 height 21
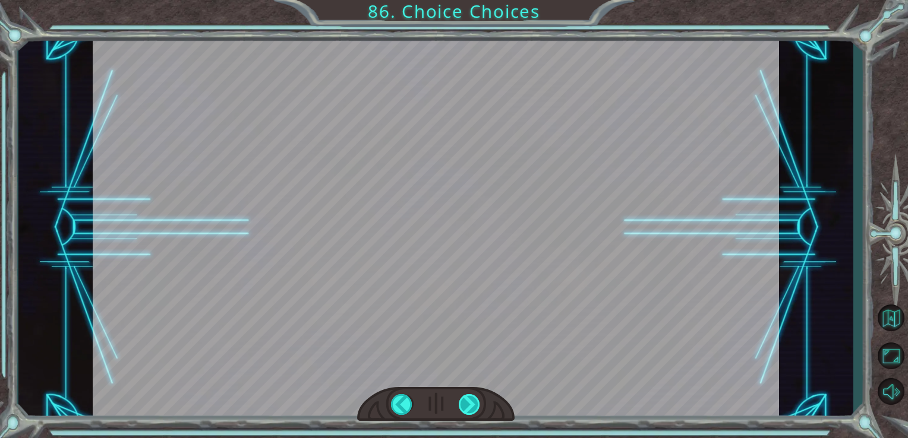
click at [472, 0] on div "T h e T e n g s h e h a v e i n v a d e d t h e c i t y ! D o y o u h a v e a n…" at bounding box center [454, 0] width 908 height 0
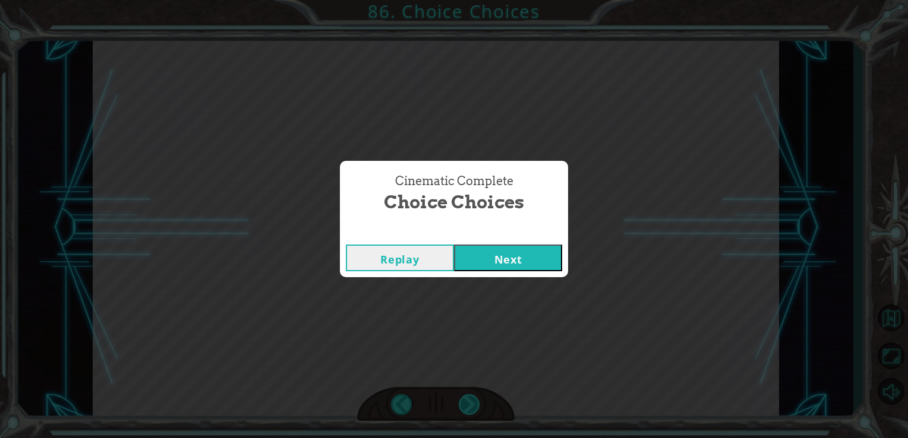
click at [472, 396] on div "Cinematic Complete Choice Choices Replay Next" at bounding box center [454, 219] width 908 height 438
drag, startPoint x: 472, startPoint y: 396, endPoint x: 497, endPoint y: 246, distance: 152.4
click at [497, 246] on div "Cinematic Complete Choice Choices Replay Next" at bounding box center [454, 219] width 908 height 438
click at [497, 246] on button "Next" at bounding box center [508, 258] width 108 height 27
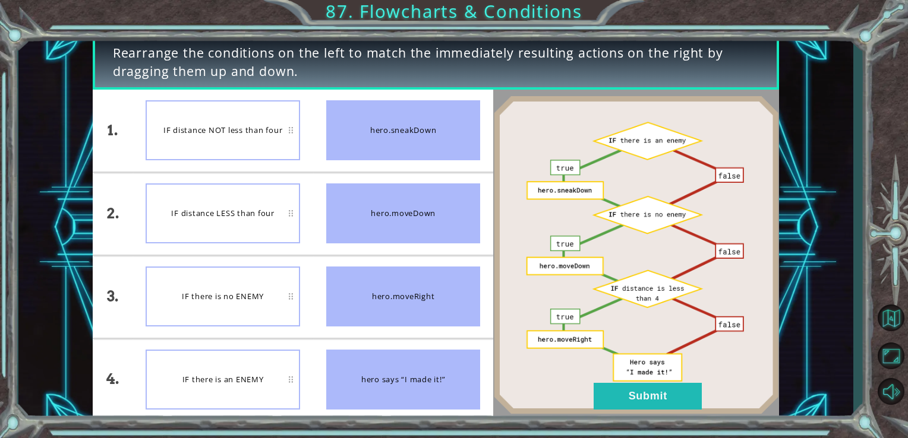
click at [244, 141] on div "IF distance NOT less than four" at bounding box center [223, 130] width 154 height 60
click at [631, 402] on button "Submit" at bounding box center [647, 396] width 108 height 27
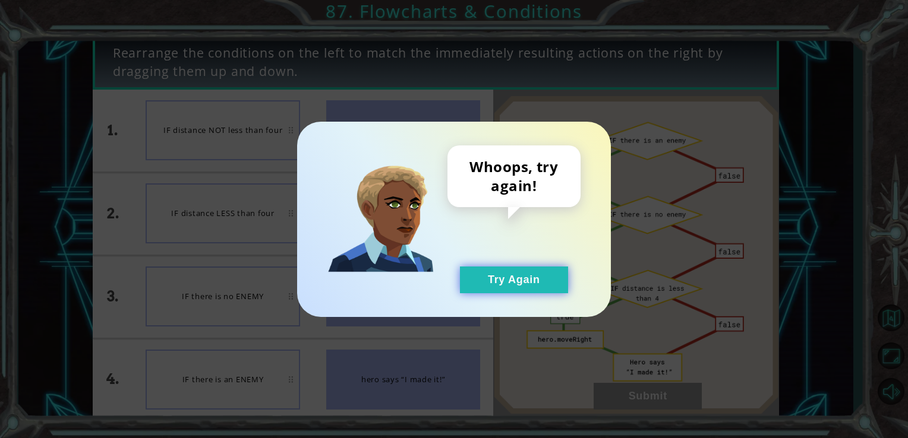
click at [539, 279] on button "Try Again" at bounding box center [514, 280] width 108 height 27
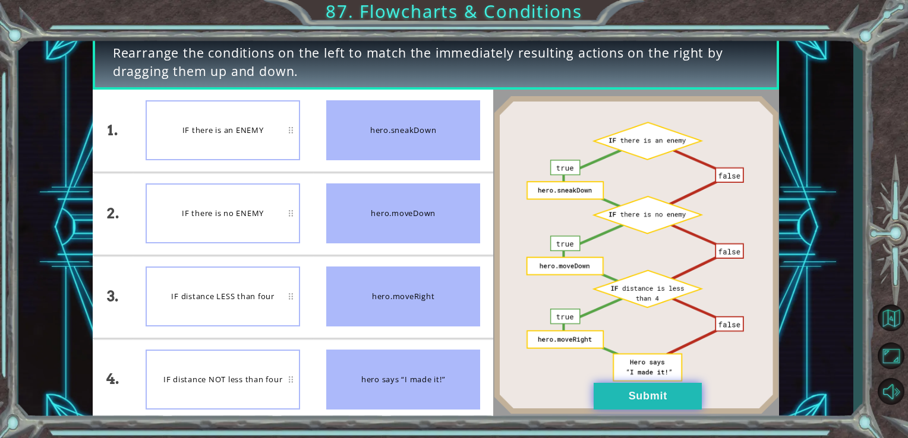
click at [640, 397] on button "Submit" at bounding box center [647, 396] width 108 height 27
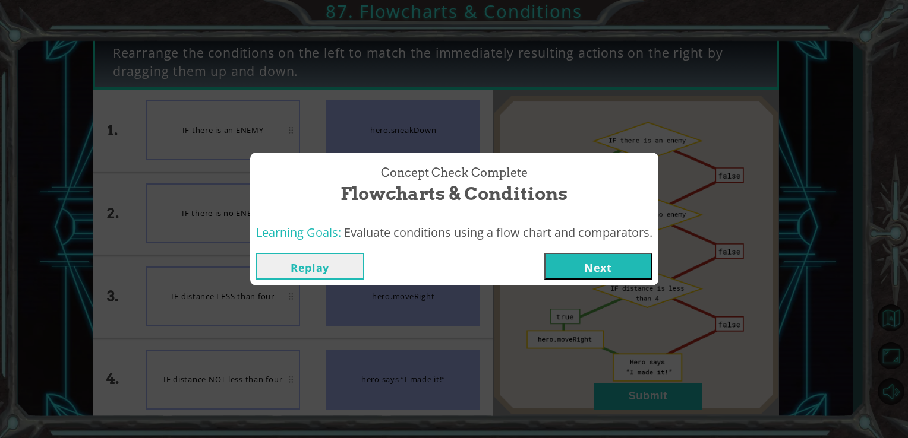
click at [623, 260] on button "Next" at bounding box center [598, 266] width 108 height 27
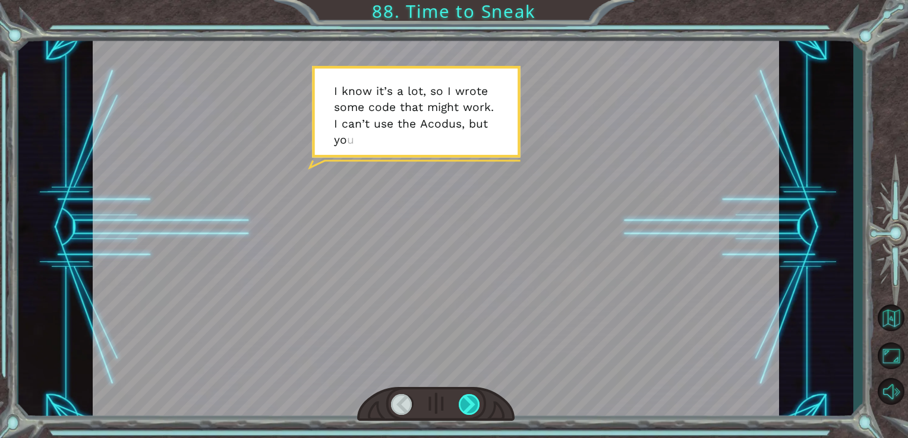
click at [476, 398] on div at bounding box center [470, 404] width 22 height 21
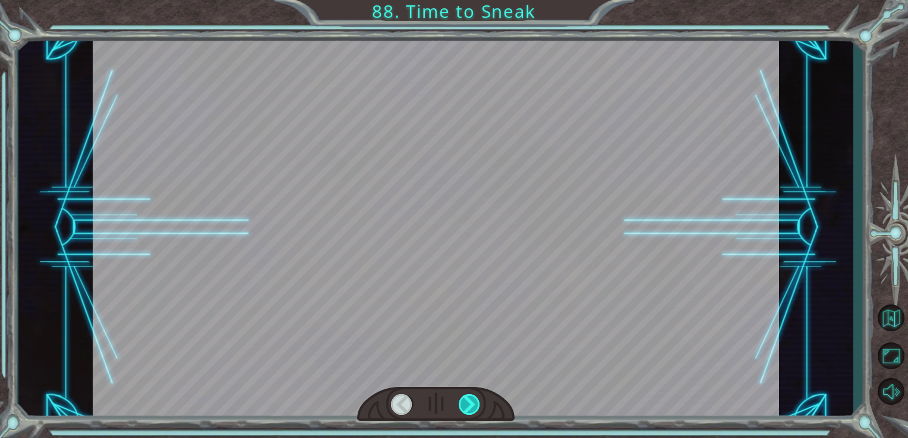
click at [476, 398] on div at bounding box center [470, 404] width 22 height 21
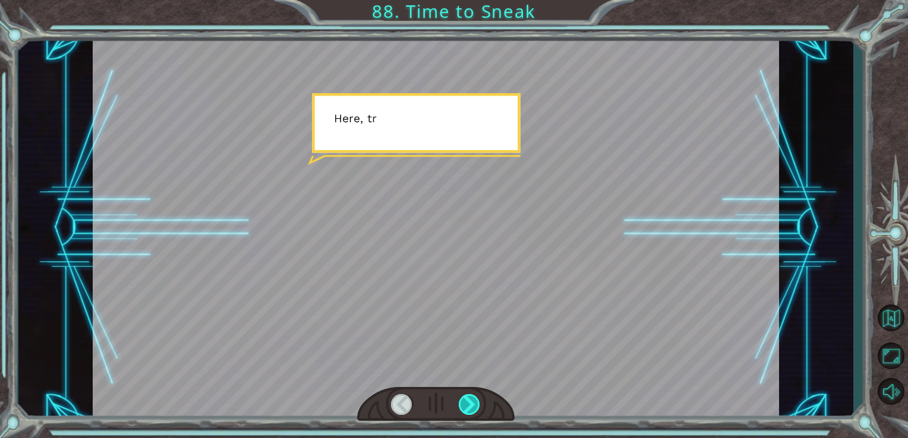
click at [476, 398] on div at bounding box center [470, 404] width 22 height 21
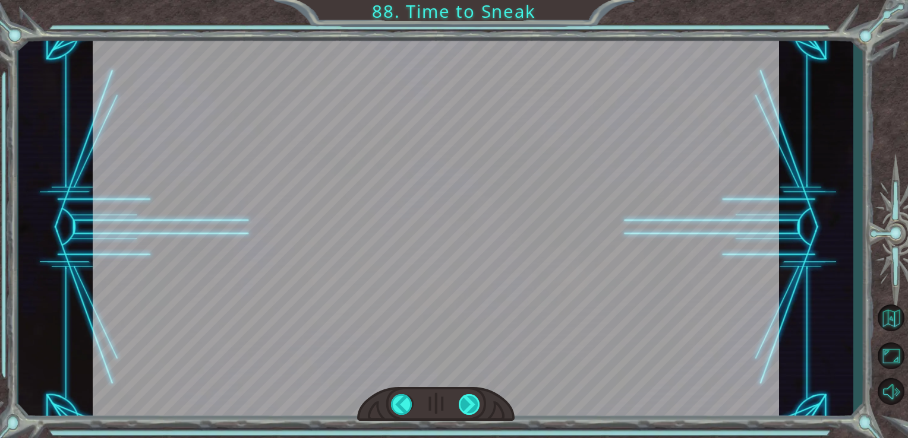
click at [476, 398] on div at bounding box center [470, 404] width 22 height 21
click at [476, 0] on div "Temporary Text I k n o w i t ’ [PERSON_NAME] , s o I w r o t e s o m e c o d e …" at bounding box center [454, 0] width 908 height 0
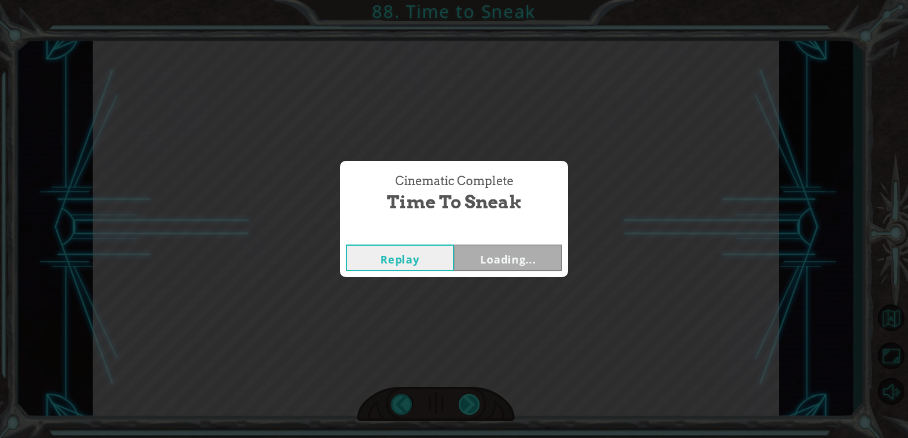
click at [476, 398] on div "Cinematic Complete Time to Sneak Replay Loading..." at bounding box center [454, 219] width 908 height 438
click at [476, 398] on div "Cinematic Complete Time to Sneak Replay Next" at bounding box center [454, 219] width 908 height 438
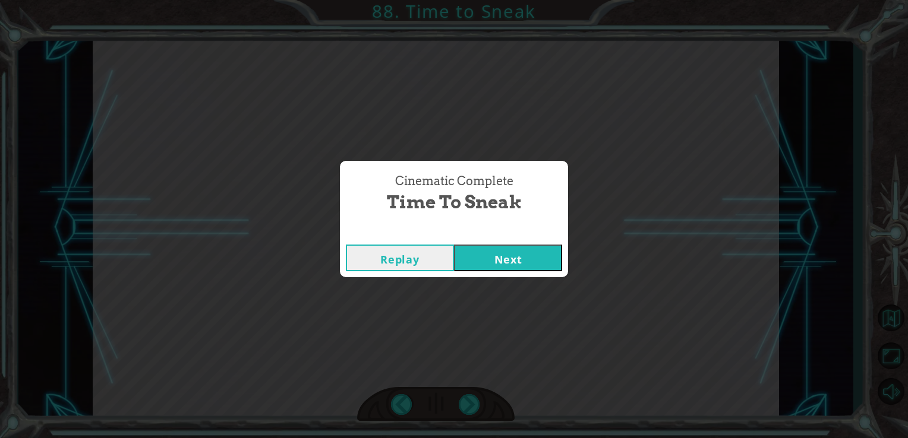
click at [476, 398] on div "Cinematic Complete Time to Sneak Replay Next" at bounding box center [454, 219] width 908 height 438
click at [522, 255] on button "Next" at bounding box center [508, 258] width 108 height 27
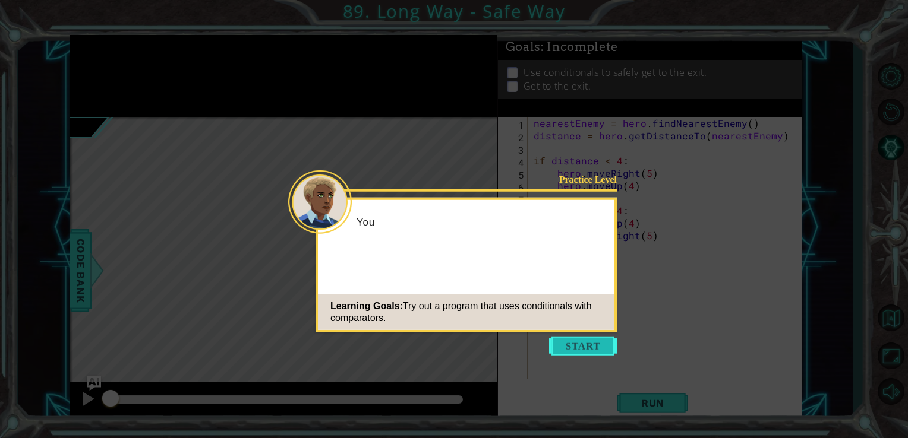
click at [594, 343] on button "Start" at bounding box center [583, 346] width 68 height 19
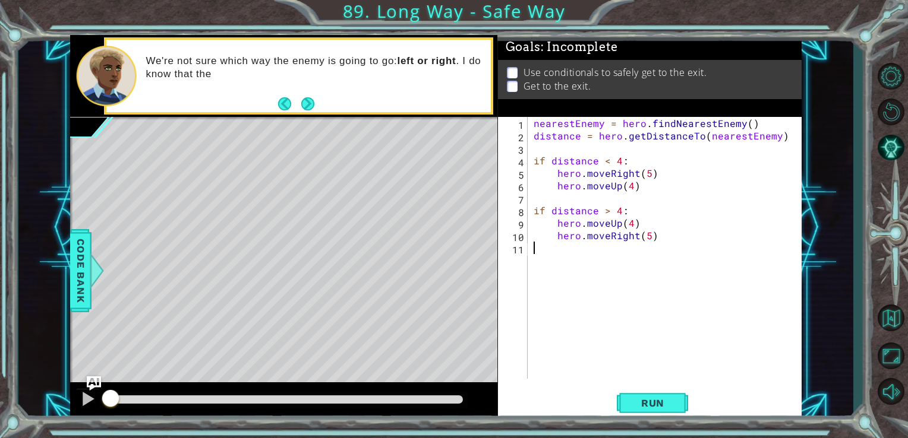
click at [646, 421] on div "1 2 3 4 5 6 7 8 9 10 11 nearestEnemy = hero . findNearestEnemy ( ) distance = h…" at bounding box center [650, 269] width 304 height 304
click at [643, 406] on span "Run" at bounding box center [652, 403] width 47 height 12
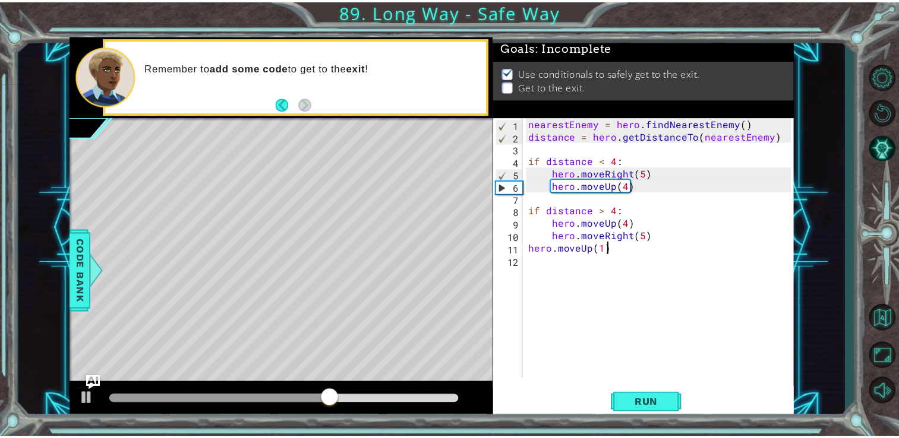
scroll to position [0, 4]
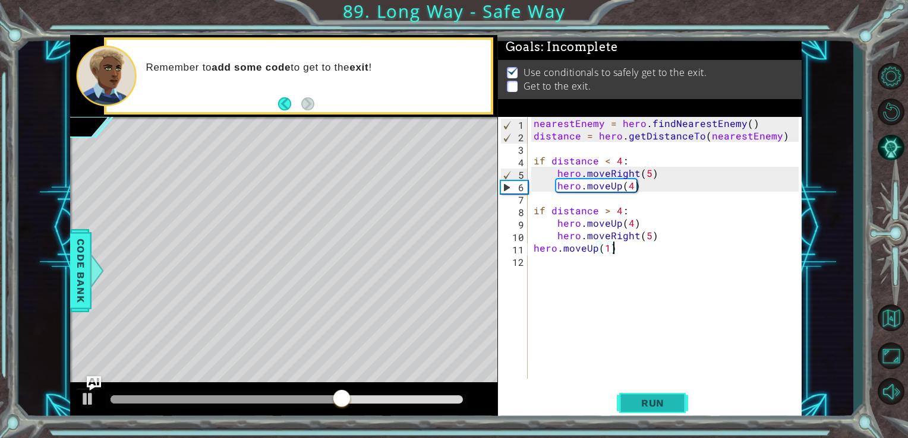
type textarea "hero.moveUp(1)"
click at [672, 409] on span "Run" at bounding box center [652, 403] width 47 height 12
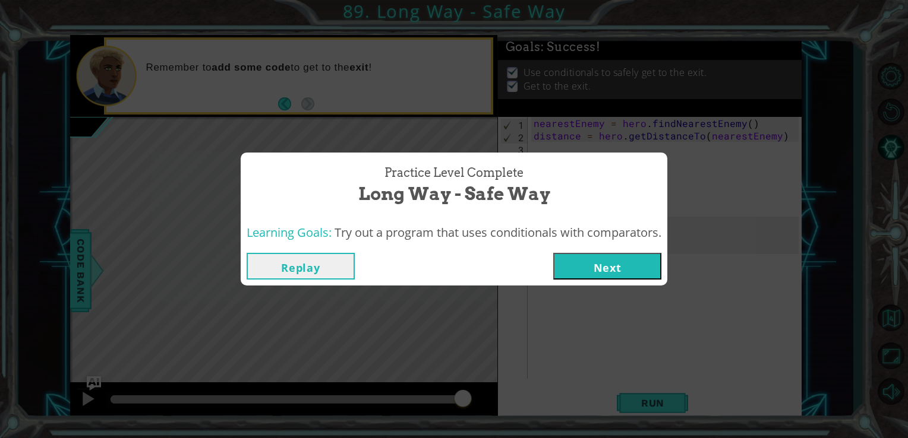
click at [611, 276] on button "Next" at bounding box center [607, 266] width 108 height 27
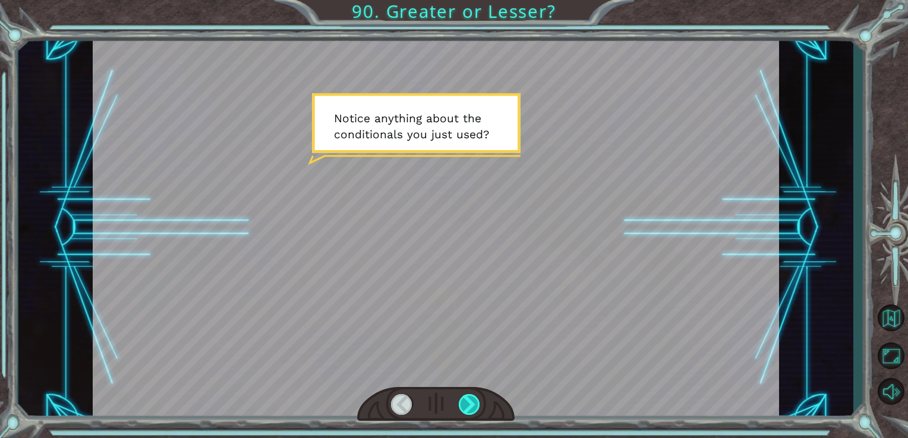
click at [466, 404] on div at bounding box center [470, 404] width 22 height 21
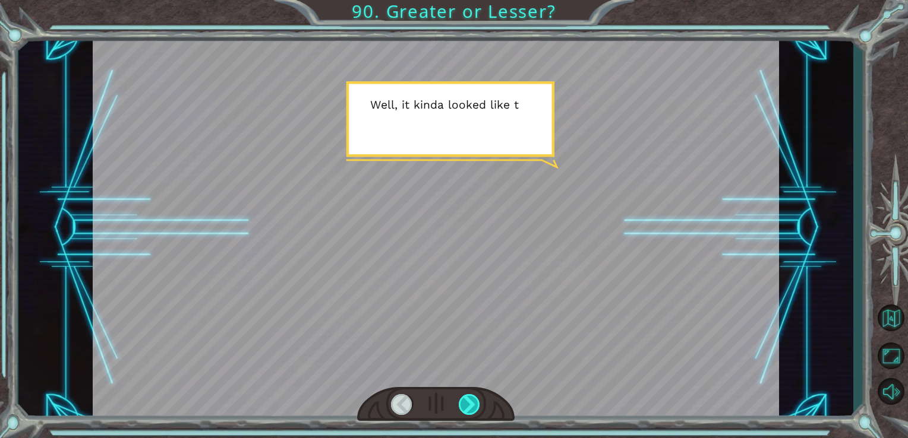
click at [468, 403] on div at bounding box center [470, 404] width 22 height 21
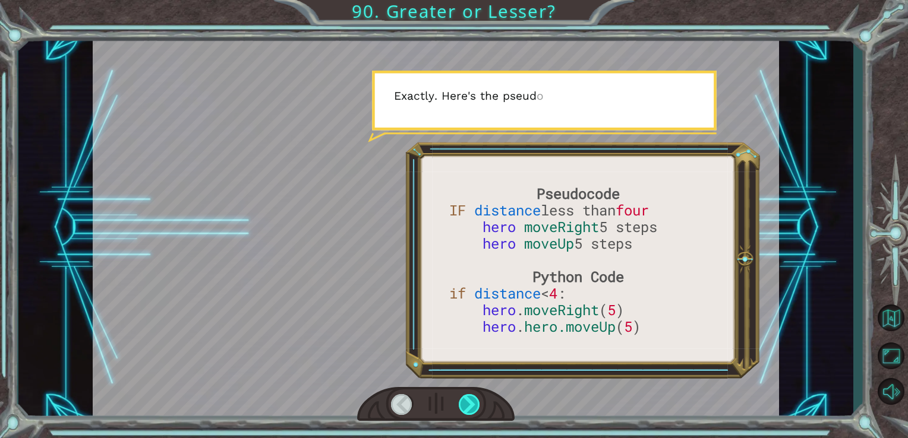
click at [468, 403] on div at bounding box center [470, 404] width 22 height 21
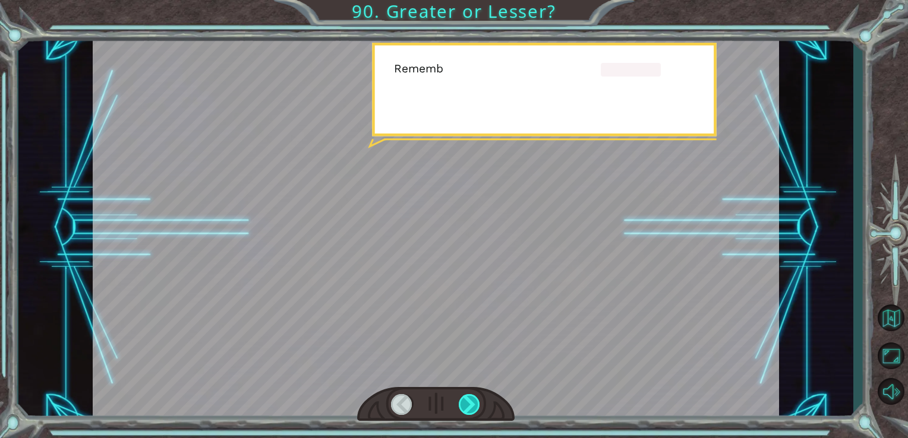
click at [468, 403] on div at bounding box center [470, 404] width 22 height 21
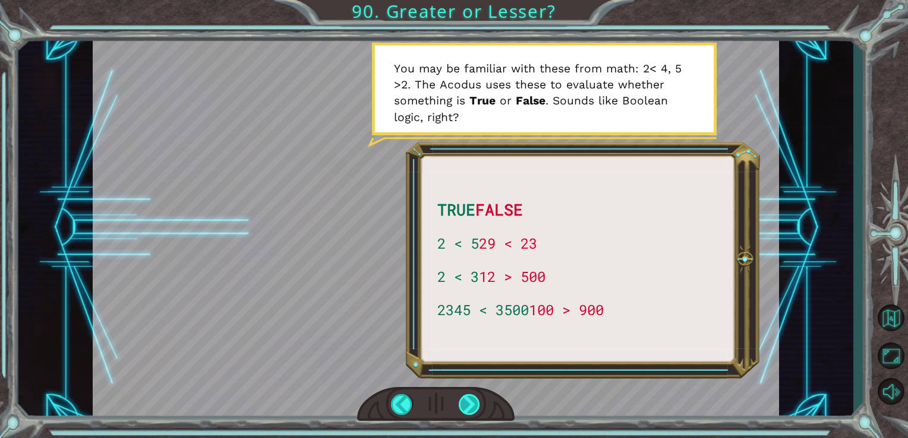
click at [468, 403] on div at bounding box center [470, 404] width 22 height 21
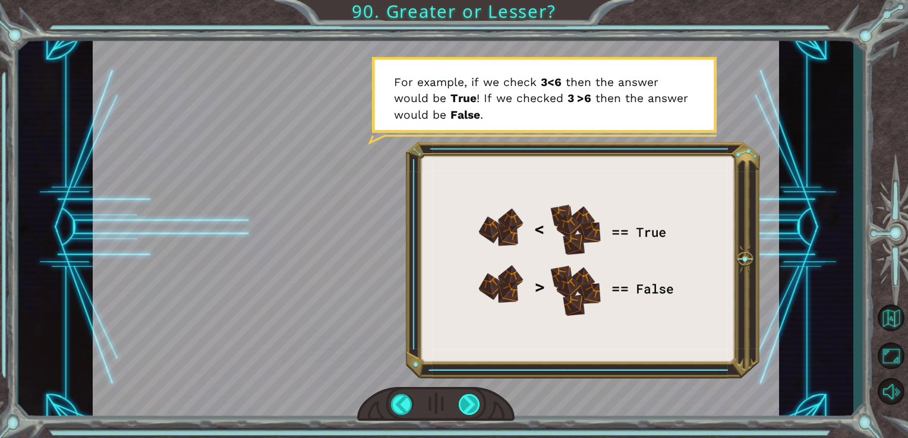
click at [468, 403] on div at bounding box center [470, 404] width 22 height 21
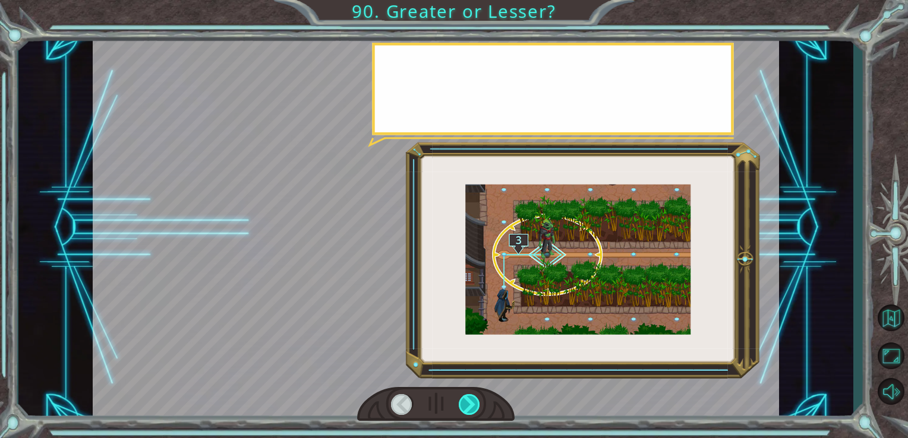
click at [468, 403] on div at bounding box center [470, 404] width 22 height 21
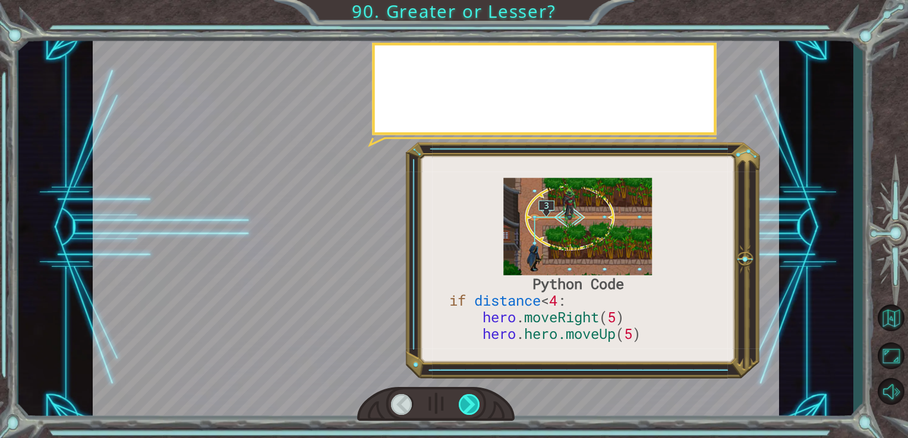
click at [468, 403] on div at bounding box center [470, 404] width 22 height 21
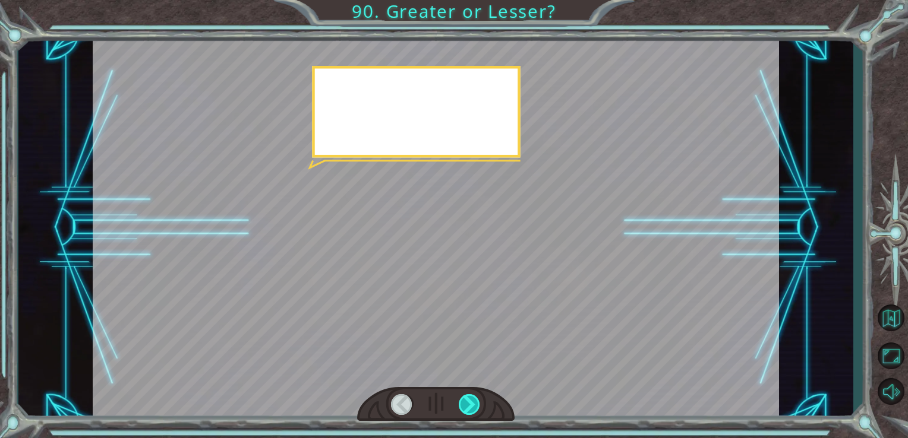
click at [468, 403] on div at bounding box center [470, 404] width 22 height 21
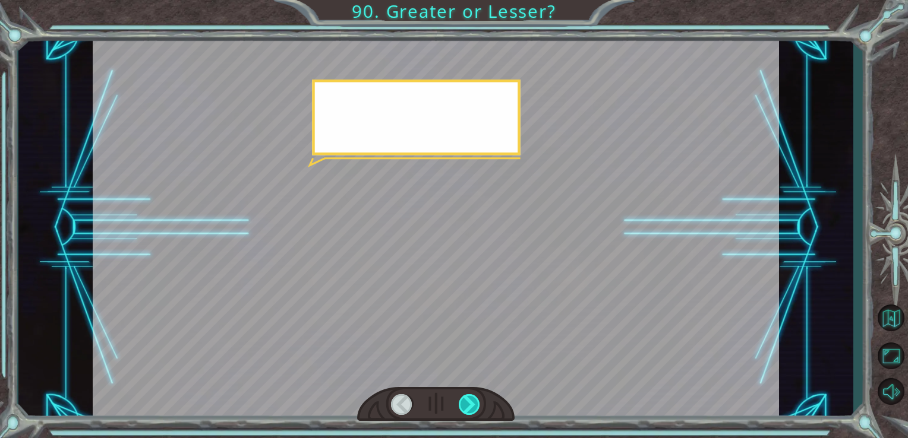
click at [468, 403] on div at bounding box center [470, 404] width 22 height 21
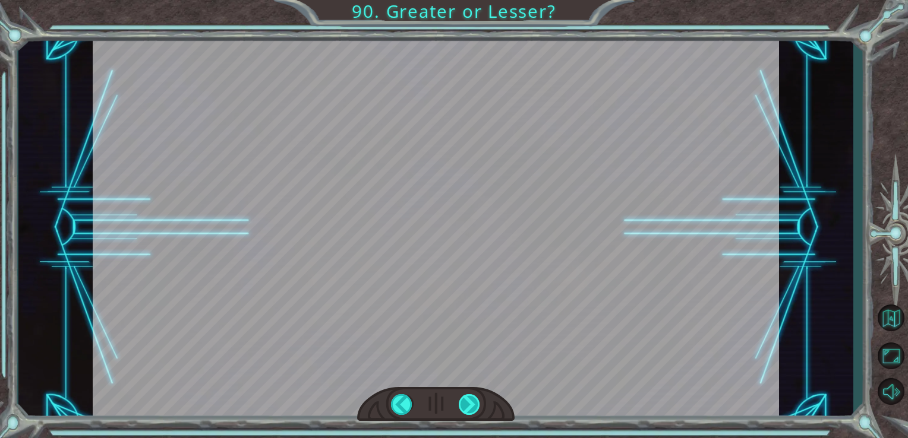
click at [468, 403] on div at bounding box center [470, 404] width 22 height 21
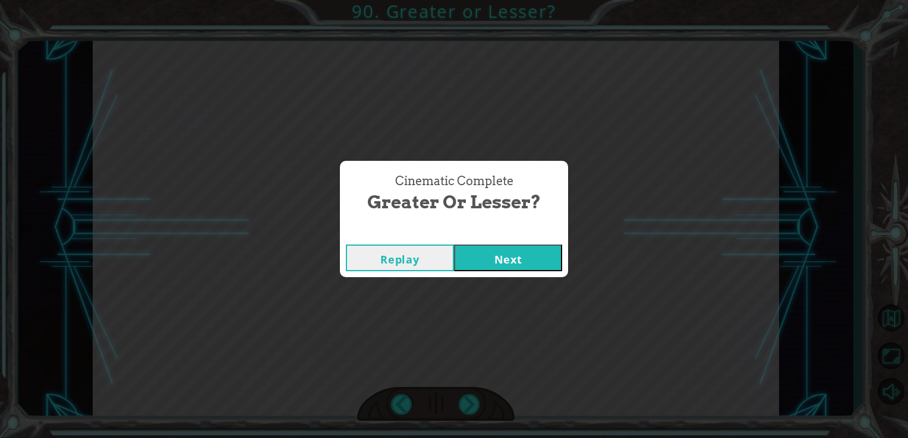
click at [468, 403] on div "Cinematic Complete Greater or Lesser? Replay Next" at bounding box center [454, 219] width 908 height 438
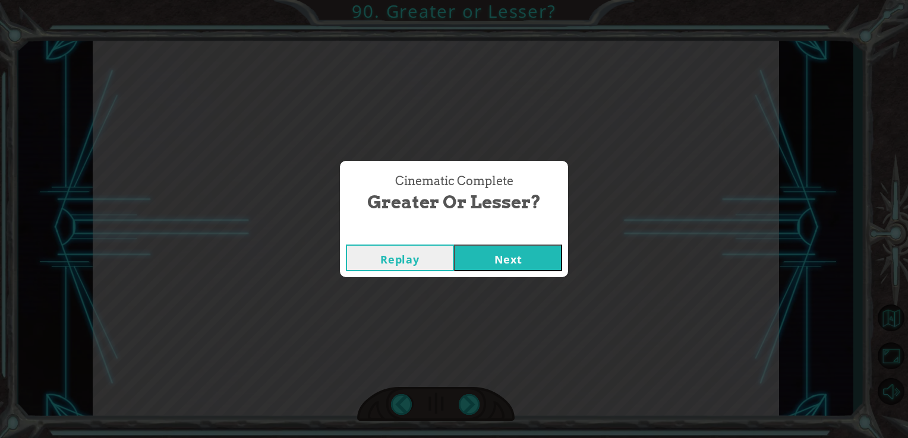
click at [468, 403] on div "Cinematic Complete Greater or Lesser? Replay Next" at bounding box center [454, 219] width 908 height 438
drag, startPoint x: 468, startPoint y: 403, endPoint x: 516, endPoint y: 247, distance: 163.5
click at [516, 247] on button "Next" at bounding box center [508, 258] width 108 height 27
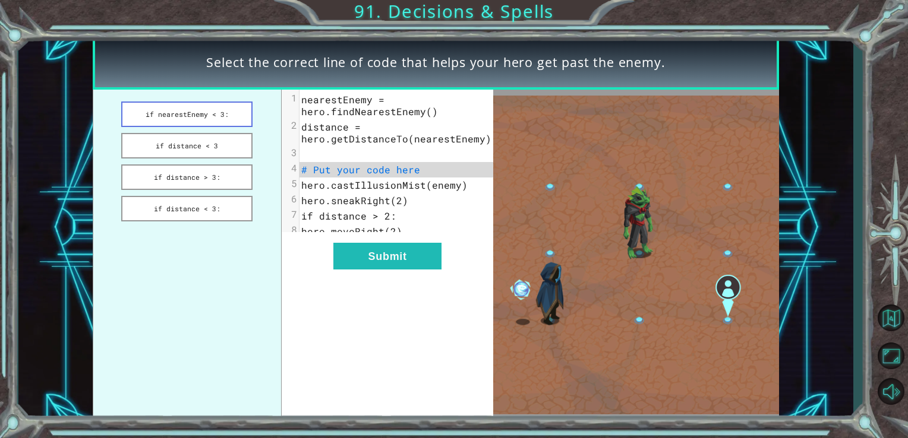
click at [187, 106] on button "if nearestEnemy < 3:" at bounding box center [186, 115] width 131 height 26
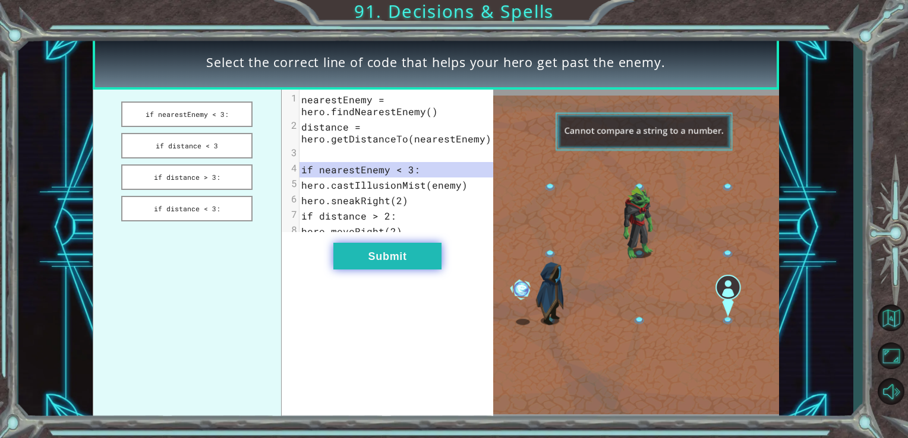
click at [416, 270] on button "Submit" at bounding box center [387, 256] width 108 height 27
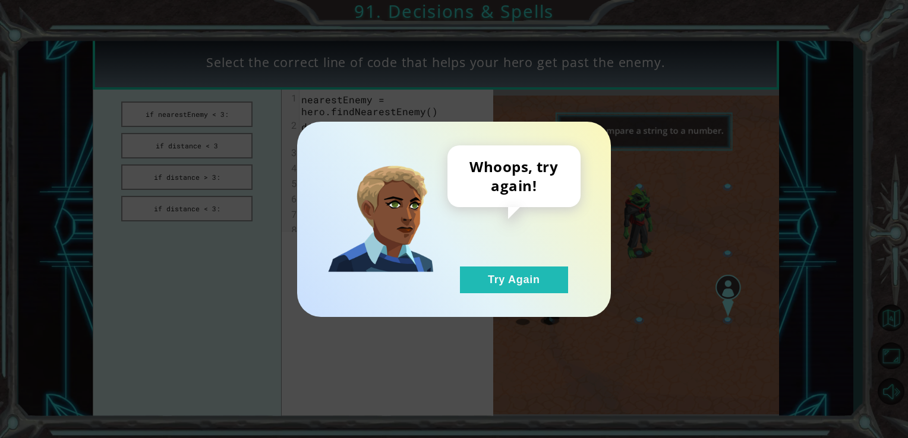
click at [549, 316] on div "Whoops, try again! Try Again" at bounding box center [454, 219] width 314 height 195
click at [528, 291] on button "Try Again" at bounding box center [514, 280] width 108 height 27
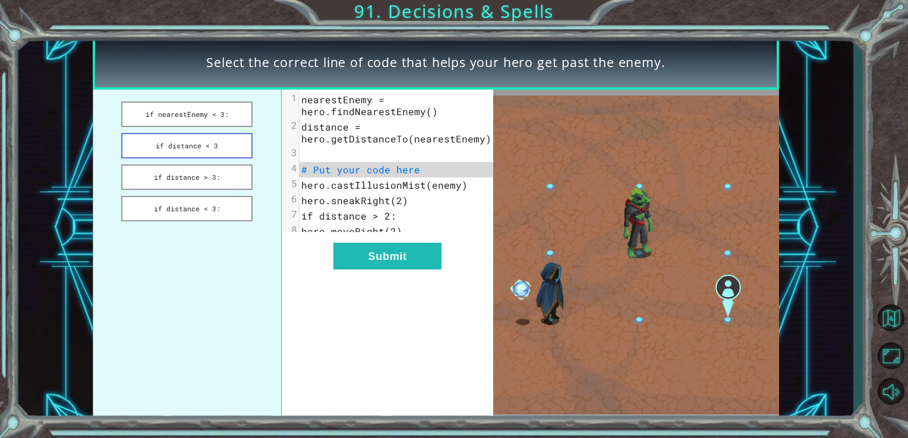
click at [221, 149] on button "if distance < 3" at bounding box center [186, 146] width 131 height 26
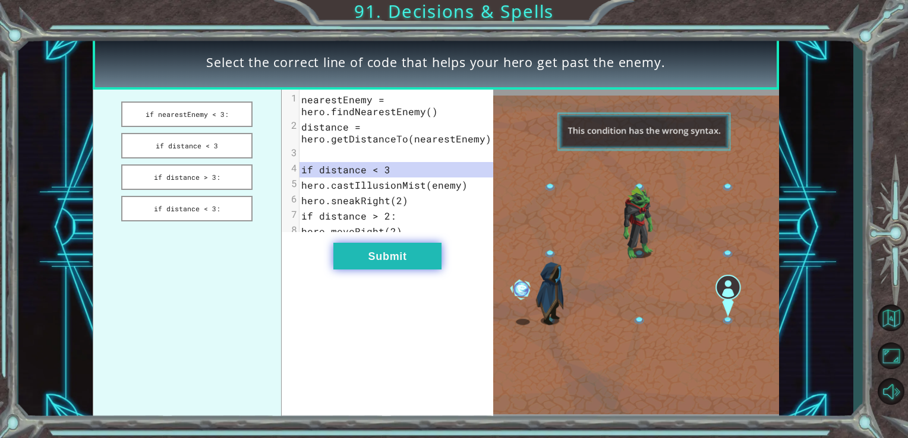
click at [389, 263] on button "Submit" at bounding box center [387, 256] width 108 height 27
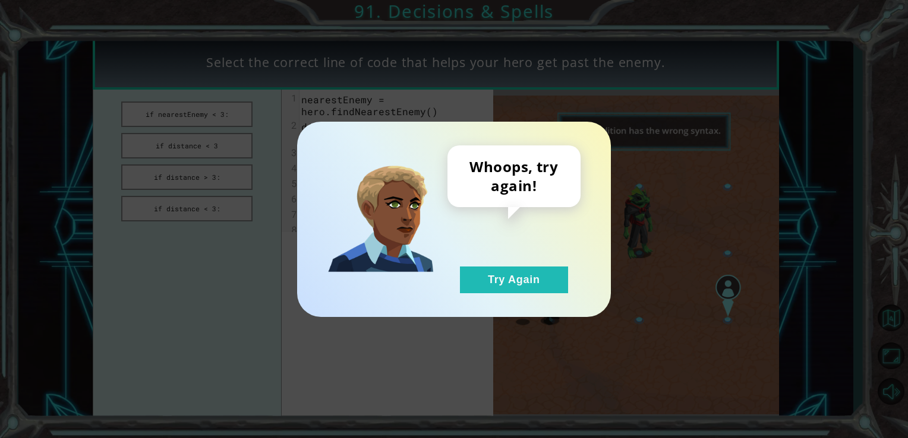
click at [173, 165] on div "Whoops, try again! Try Again" at bounding box center [454, 219] width 908 height 438
click at [501, 277] on button "Try Again" at bounding box center [514, 280] width 108 height 27
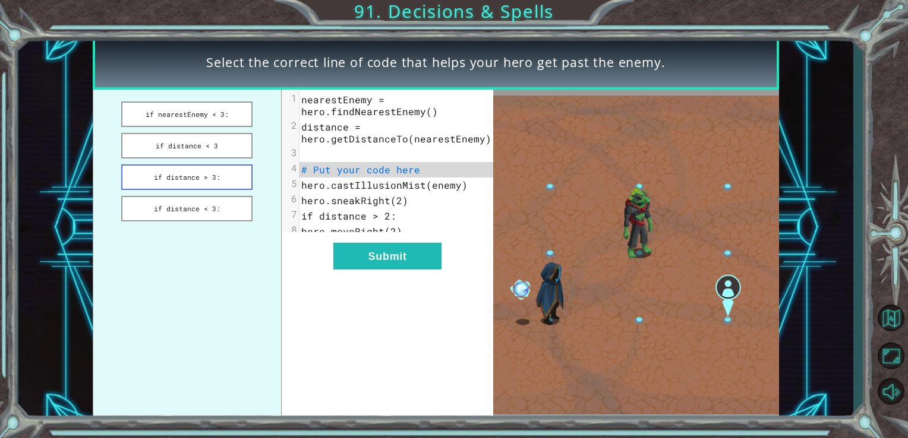
click at [188, 178] on button "if distance > 3:" at bounding box center [186, 178] width 131 height 26
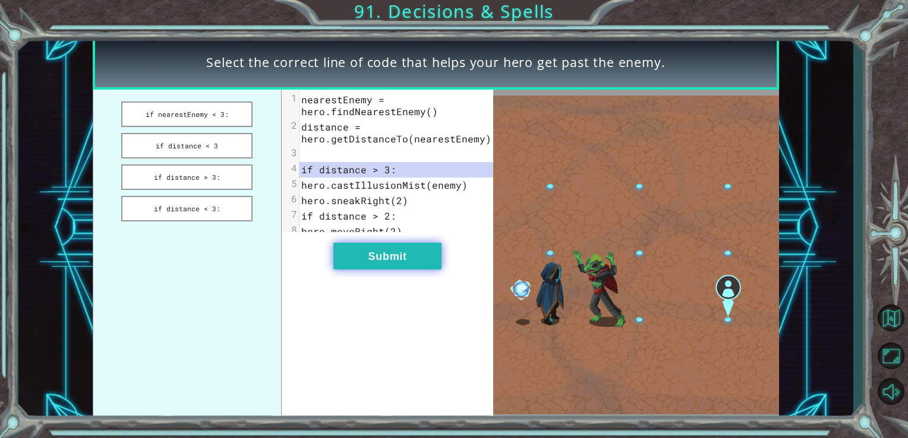
click at [394, 267] on button "Submit" at bounding box center [387, 256] width 108 height 27
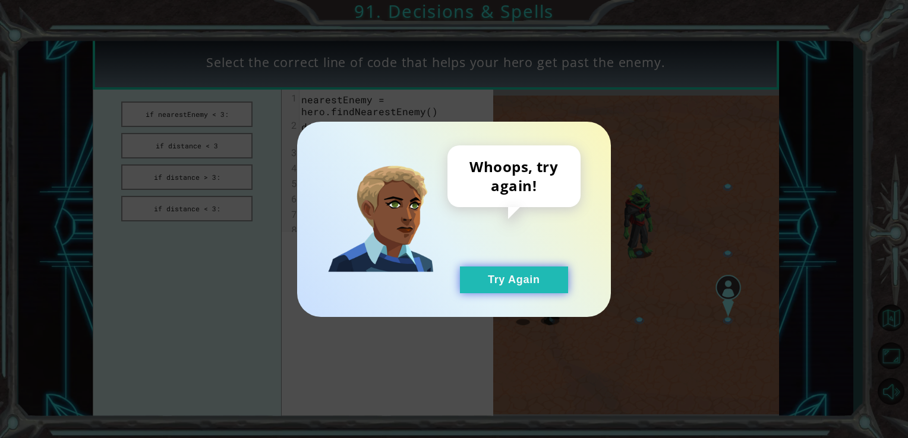
click at [504, 287] on button "Try Again" at bounding box center [514, 280] width 108 height 27
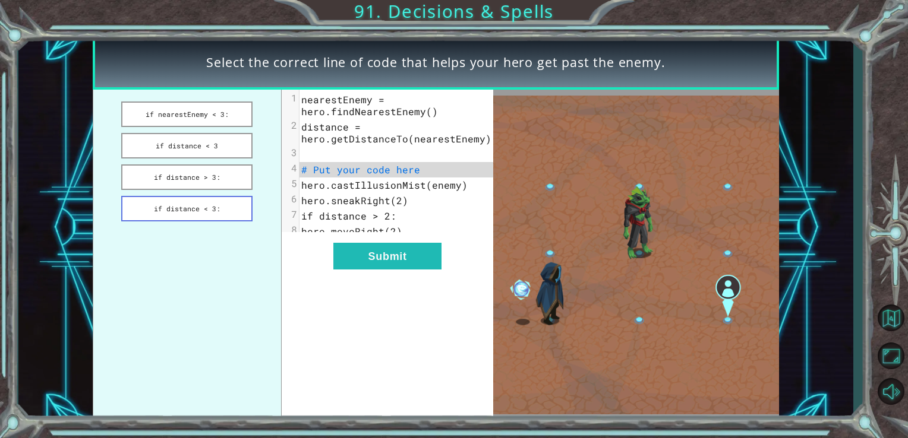
click at [235, 217] on button "if distance < 3:" at bounding box center [186, 209] width 131 height 26
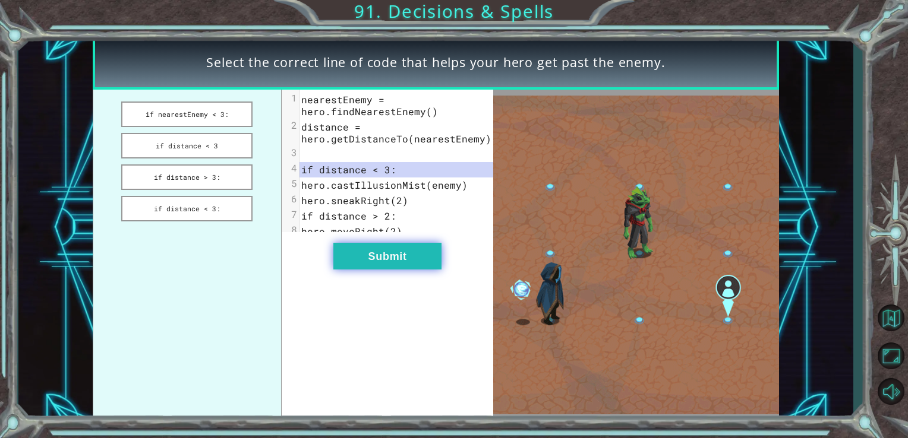
click at [345, 253] on button "Submit" at bounding box center [387, 256] width 108 height 27
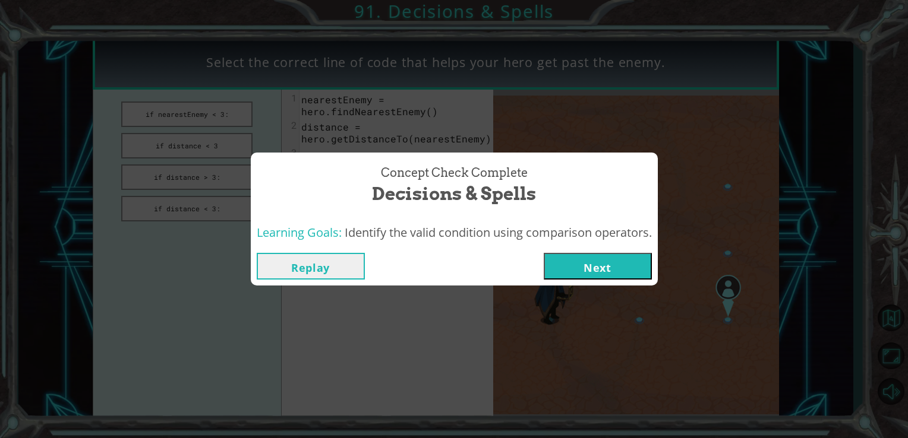
click at [611, 267] on button "Next" at bounding box center [598, 266] width 108 height 27
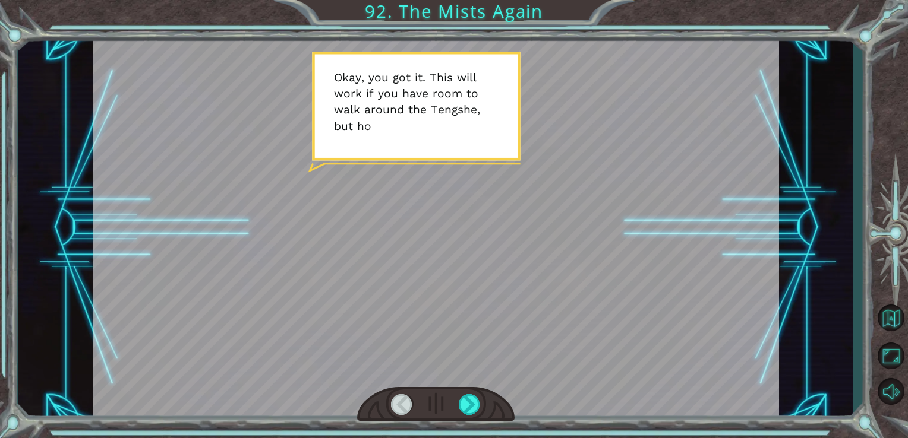
click at [482, 410] on div at bounding box center [436, 404] width 158 height 34
click at [472, 401] on div at bounding box center [470, 404] width 22 height 21
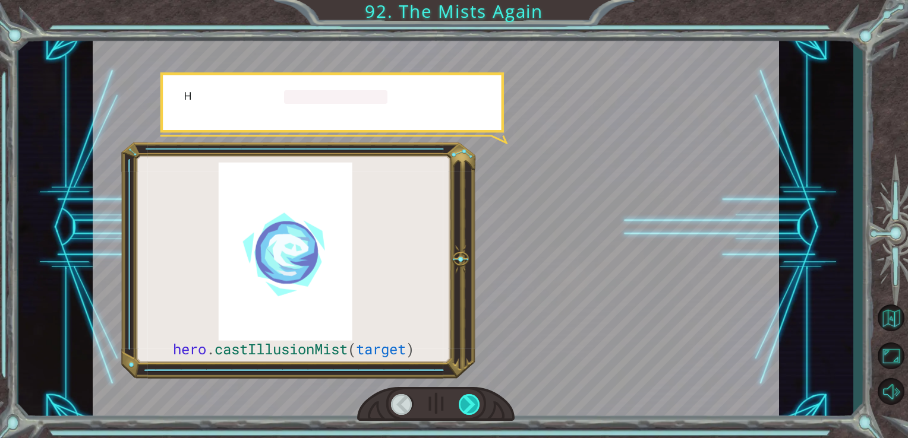
click at [472, 401] on div at bounding box center [470, 404] width 22 height 21
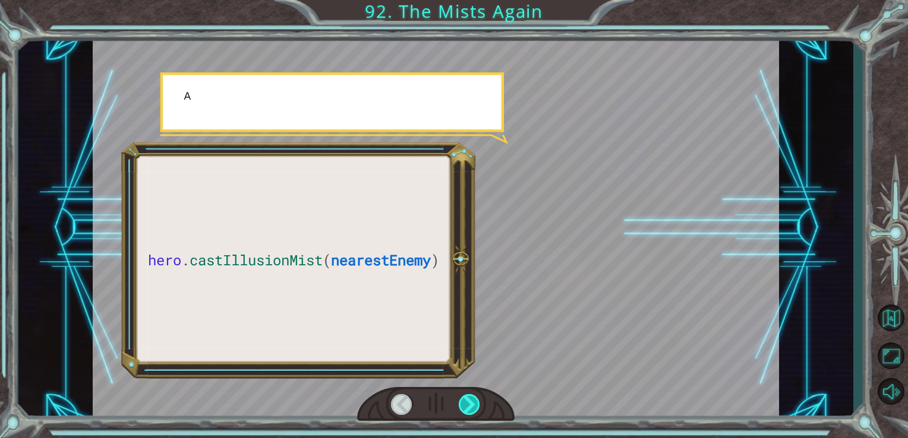
click at [472, 401] on div at bounding box center [470, 404] width 22 height 21
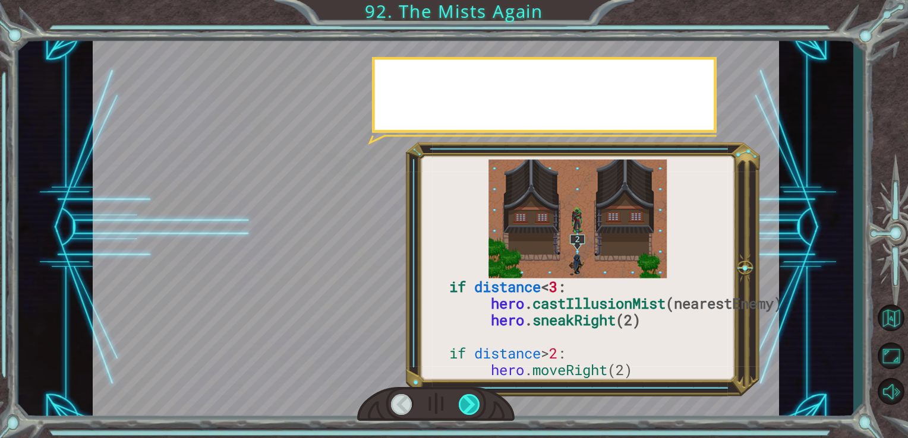
click at [472, 401] on div at bounding box center [470, 404] width 22 height 21
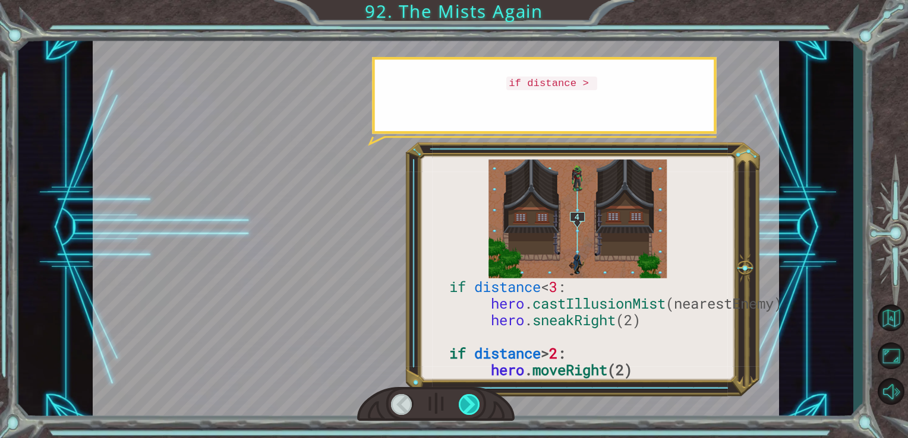
click at [472, 401] on div at bounding box center [470, 404] width 22 height 21
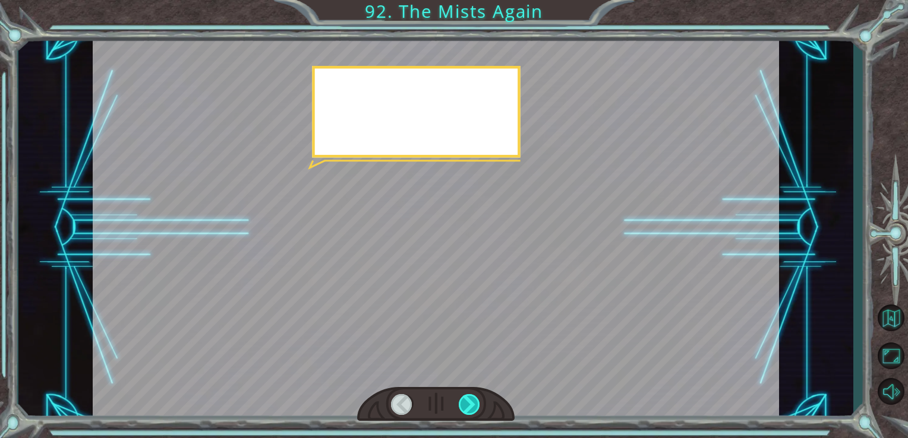
click at [472, 401] on div at bounding box center [470, 404] width 22 height 21
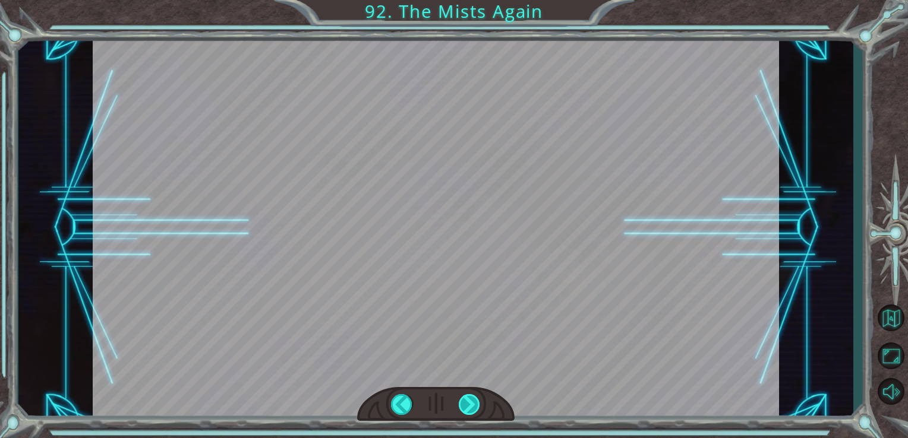
click at [472, 401] on div at bounding box center [470, 404] width 22 height 21
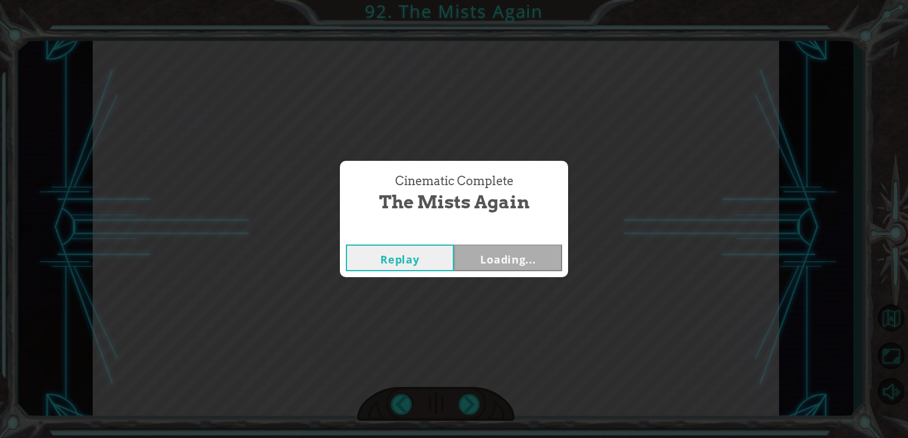
click at [472, 401] on div "Cinematic Complete The Mists Again Replay Loading..." at bounding box center [454, 219] width 908 height 438
click at [472, 401] on div "Cinematic Complete The Mists Again Replay Locked" at bounding box center [454, 219] width 908 height 438
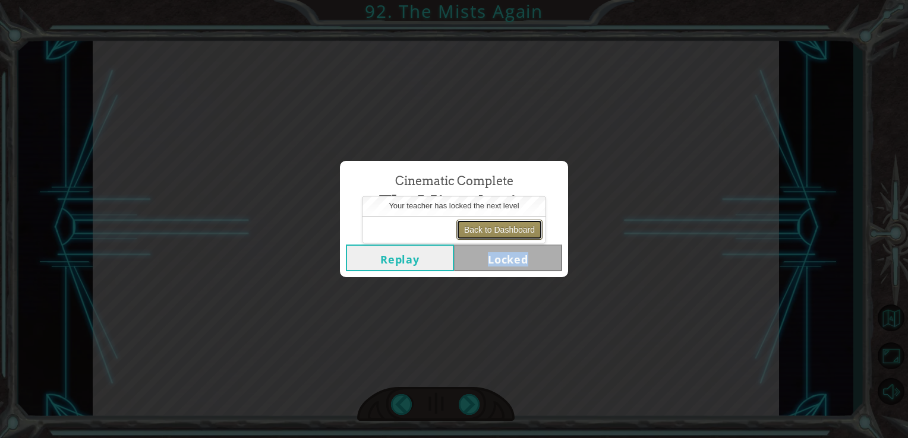
click at [503, 225] on button "Back to Dashboard" at bounding box center [499, 230] width 86 height 20
